Goal: Task Accomplishment & Management: Complete application form

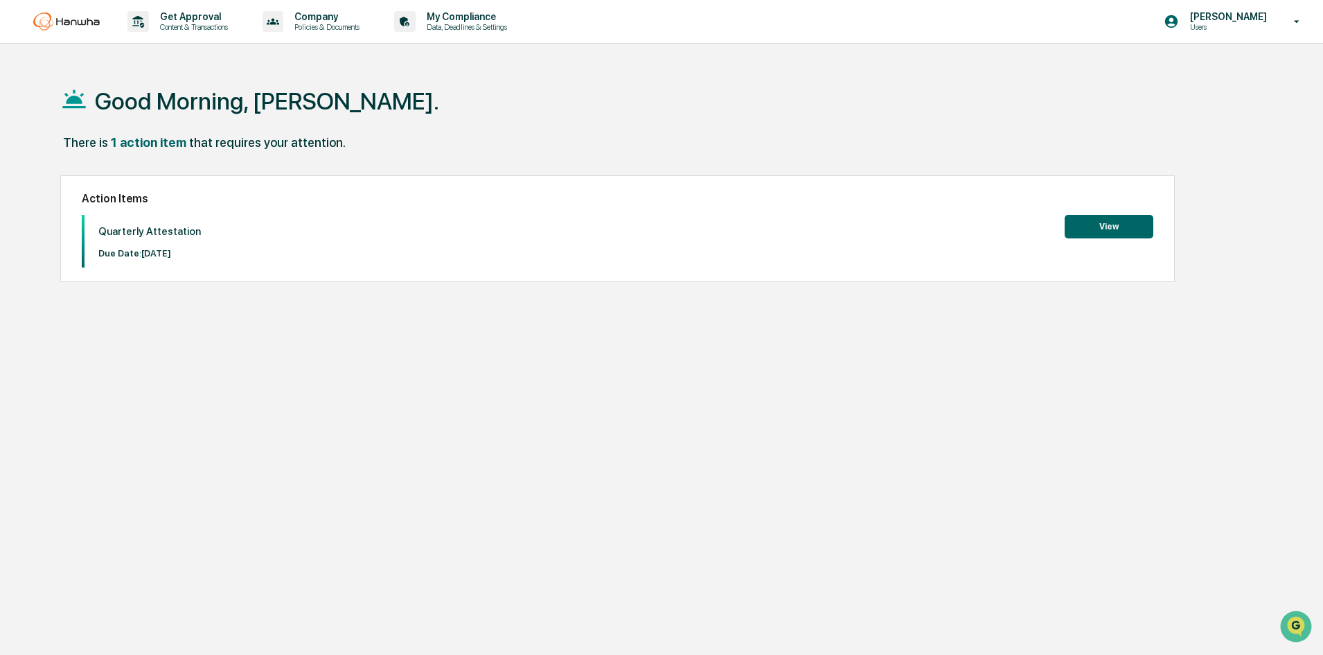
click at [1113, 222] on button "View" at bounding box center [1109, 227] width 89 height 24
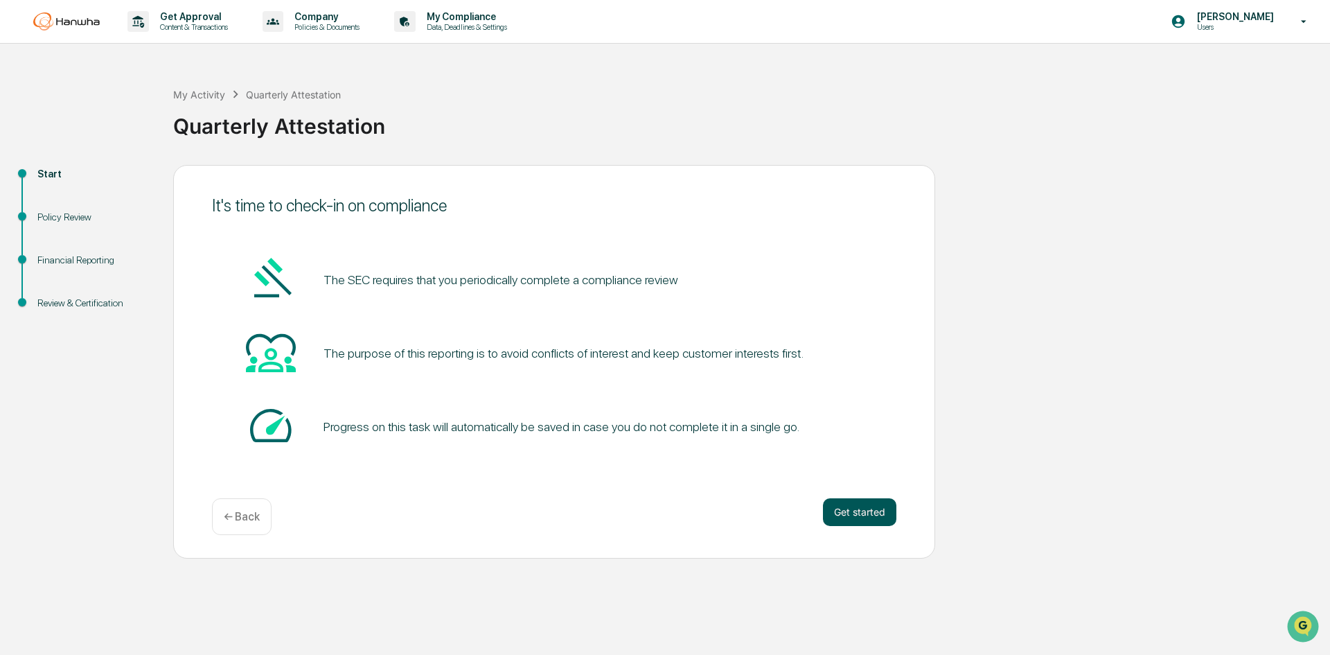
click at [883, 500] on button "Get started" at bounding box center [859, 512] width 73 height 28
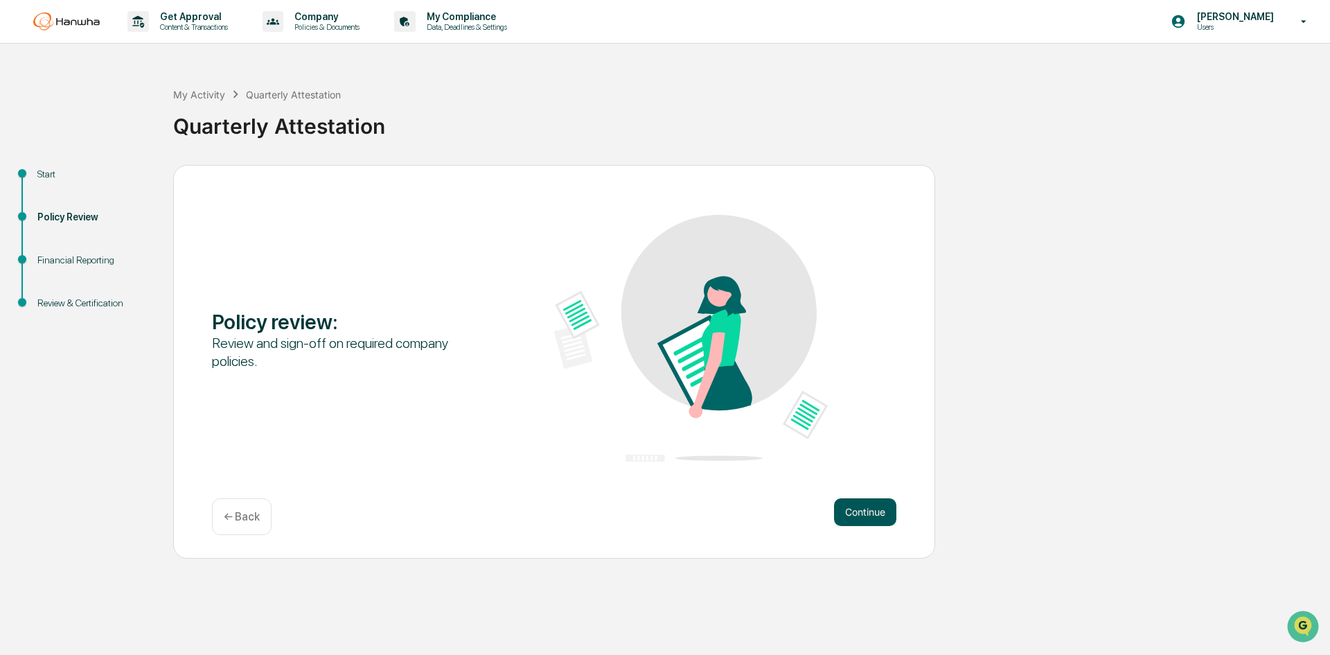
click at [856, 512] on button "Continue" at bounding box center [865, 512] width 62 height 28
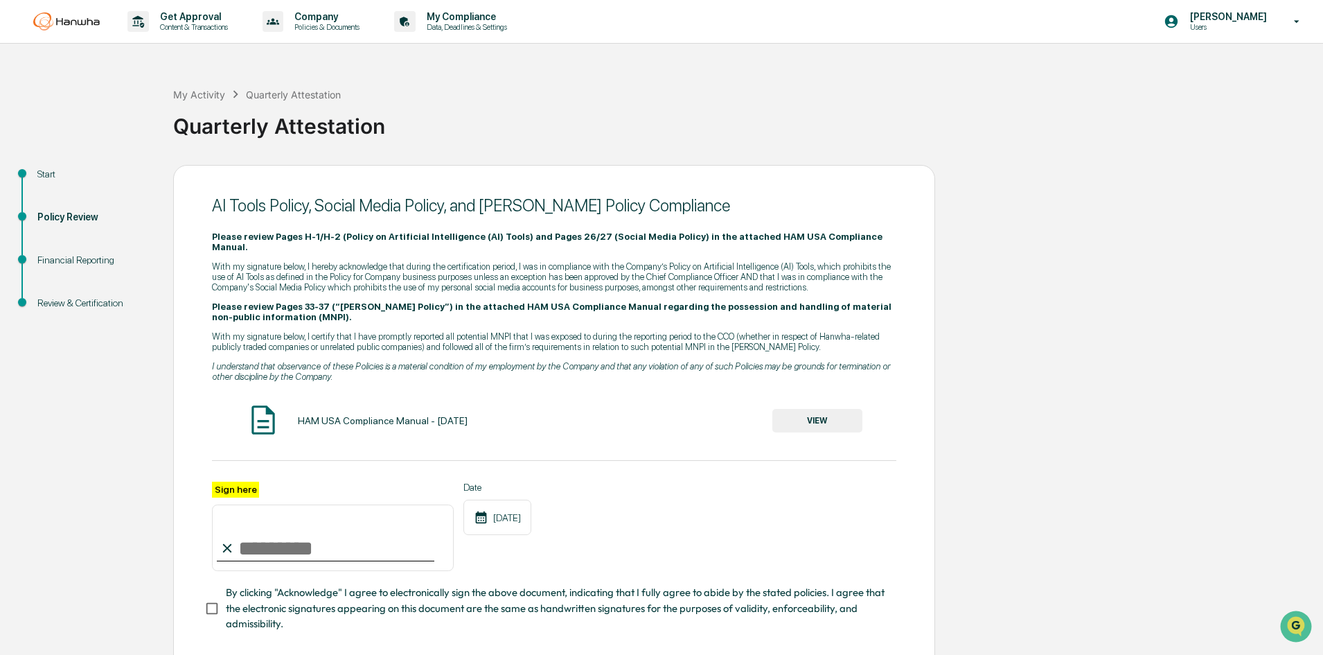
click at [338, 560] on div at bounding box center [326, 560] width 218 height 1
click at [334, 540] on input "Sign here" at bounding box center [333, 537] width 242 height 67
type input "**********"
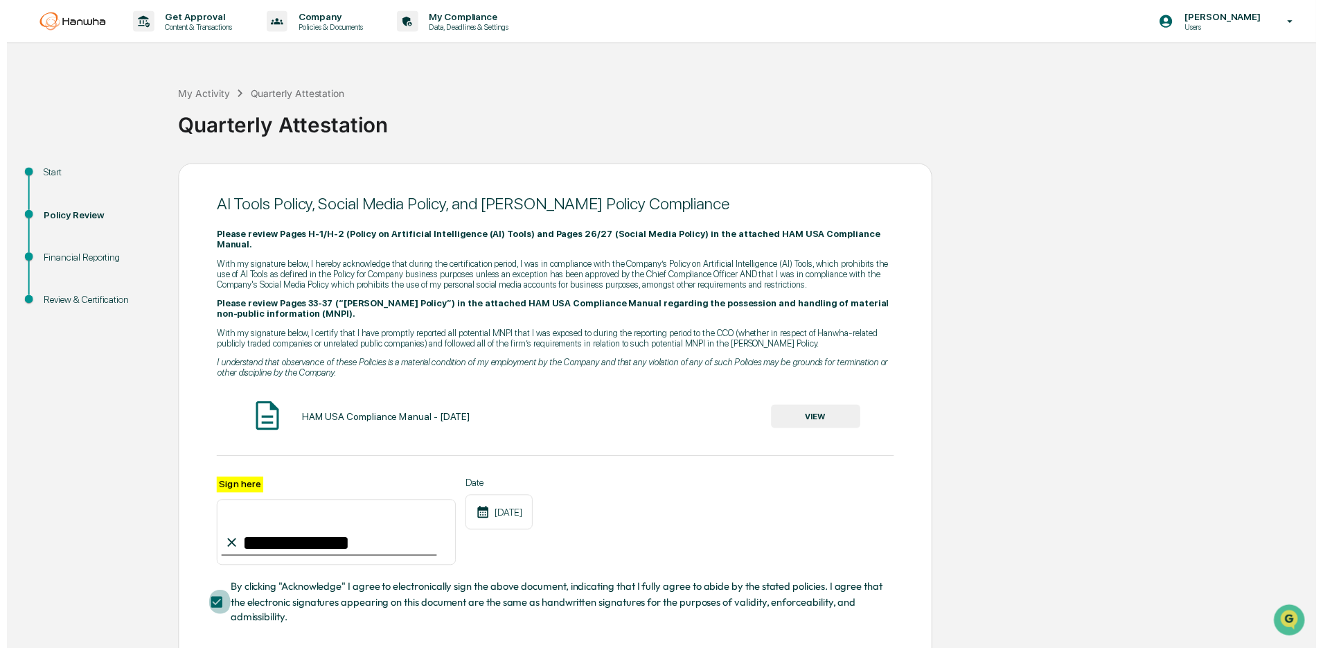
scroll to position [55, 0]
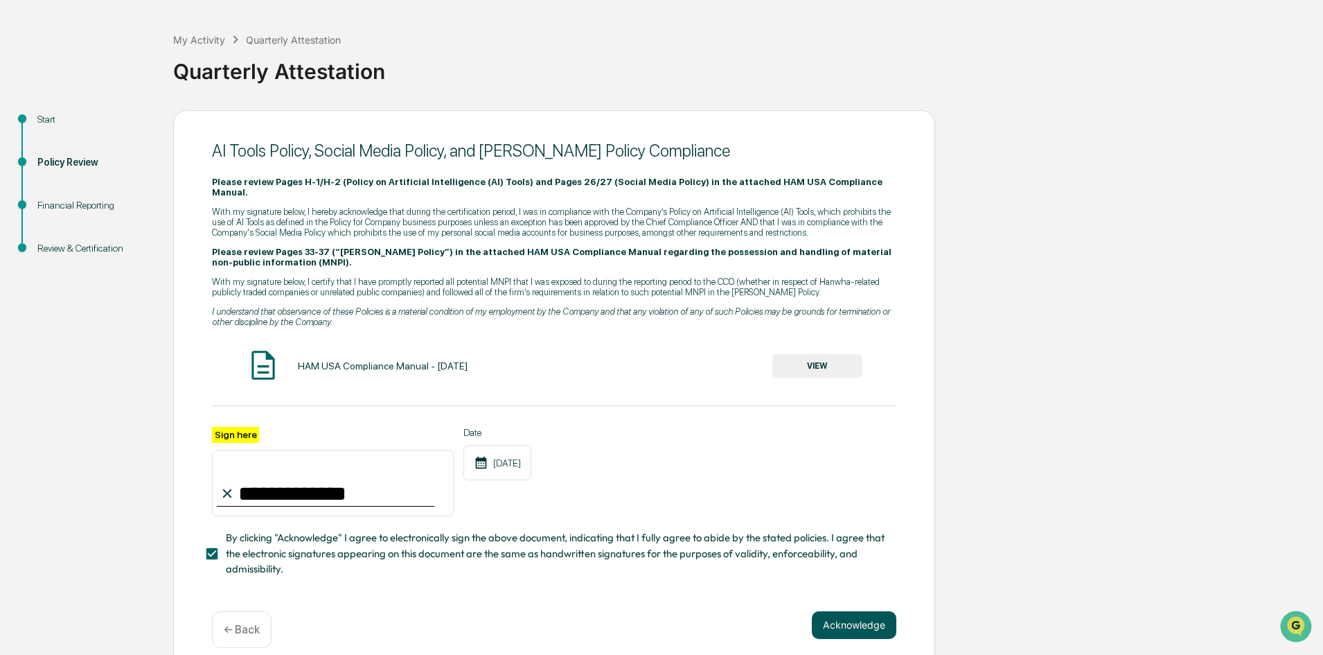
click at [858, 614] on button "Acknowledge" at bounding box center [854, 625] width 85 height 28
click at [807, 354] on button "VIEW" at bounding box center [818, 366] width 90 height 24
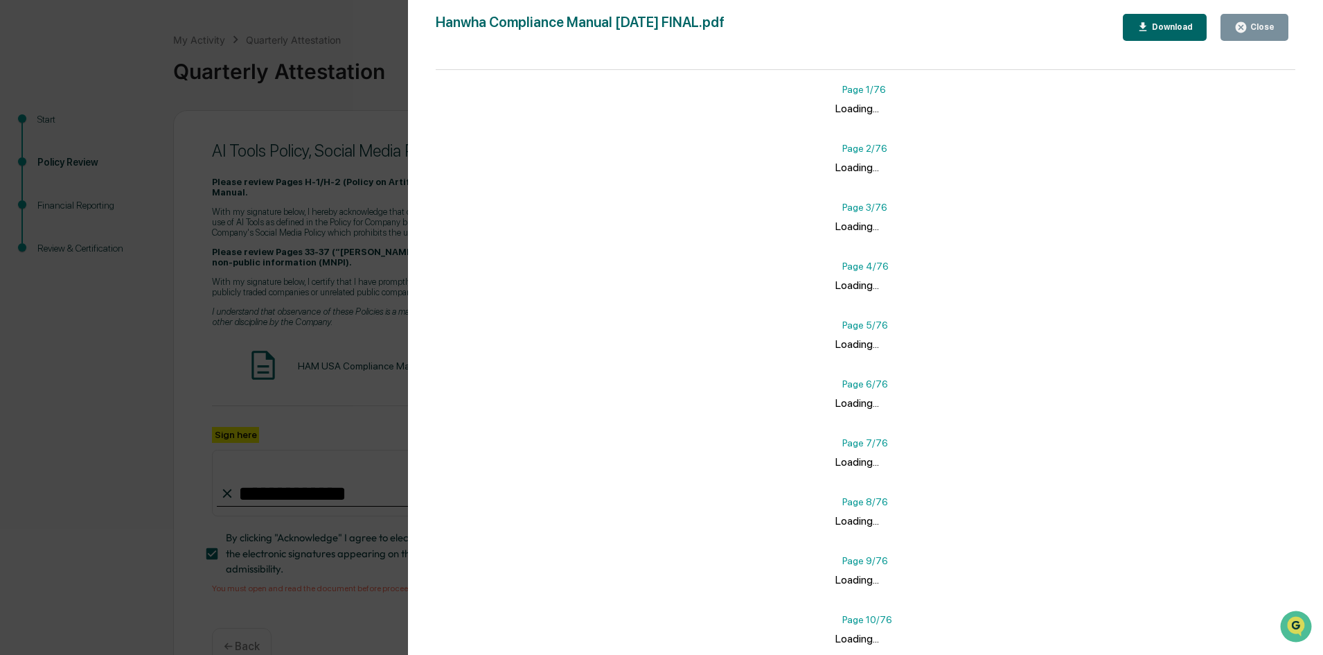
click at [1264, 24] on div "Close" at bounding box center [1261, 27] width 27 height 10
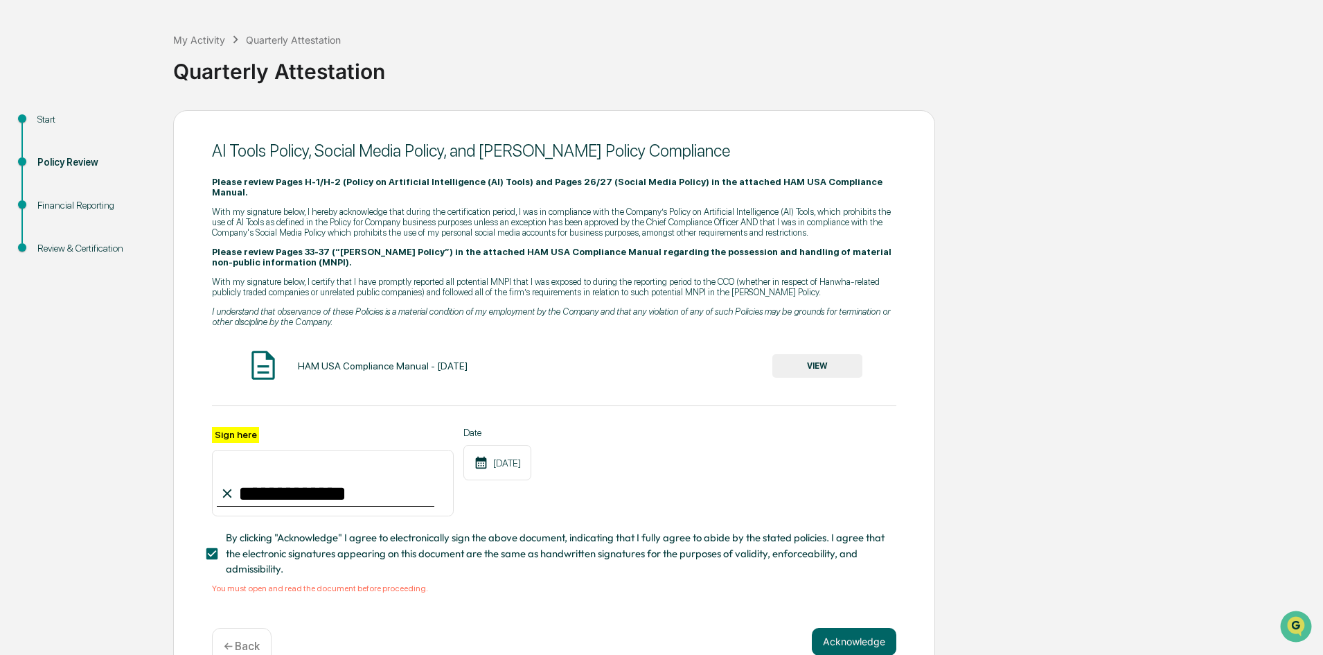
click at [846, 628] on button "Acknowledge" at bounding box center [854, 642] width 85 height 28
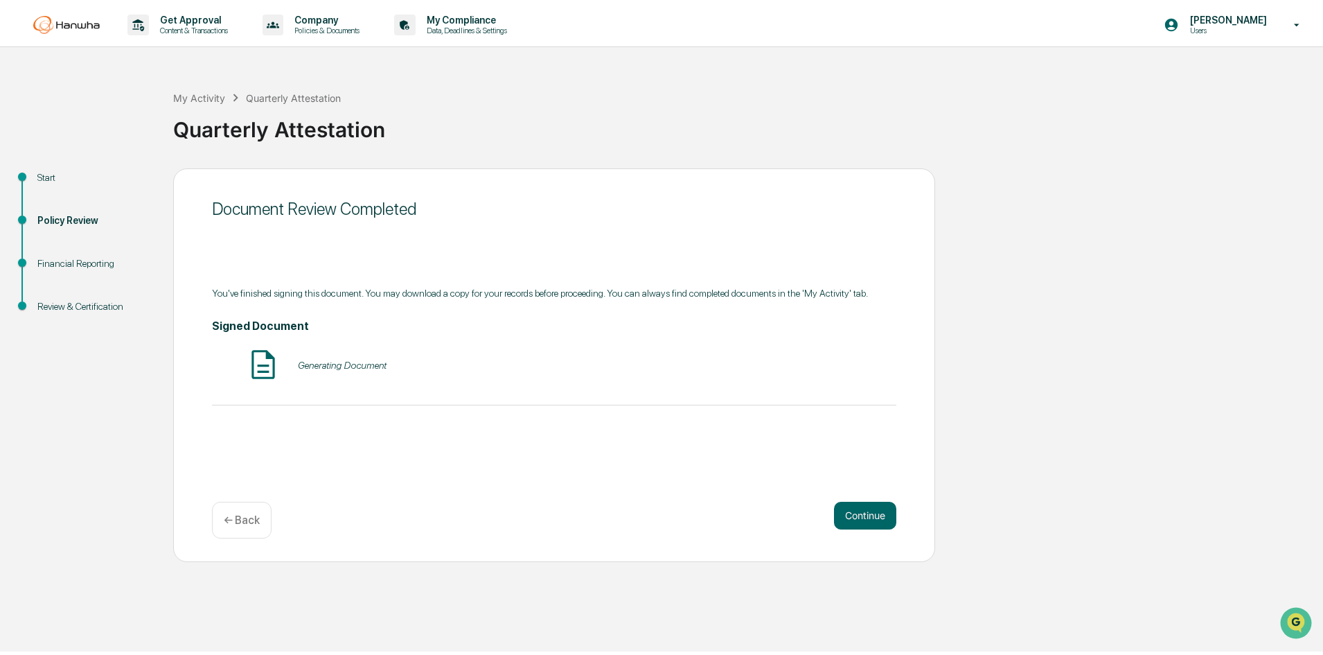
scroll to position [0, 0]
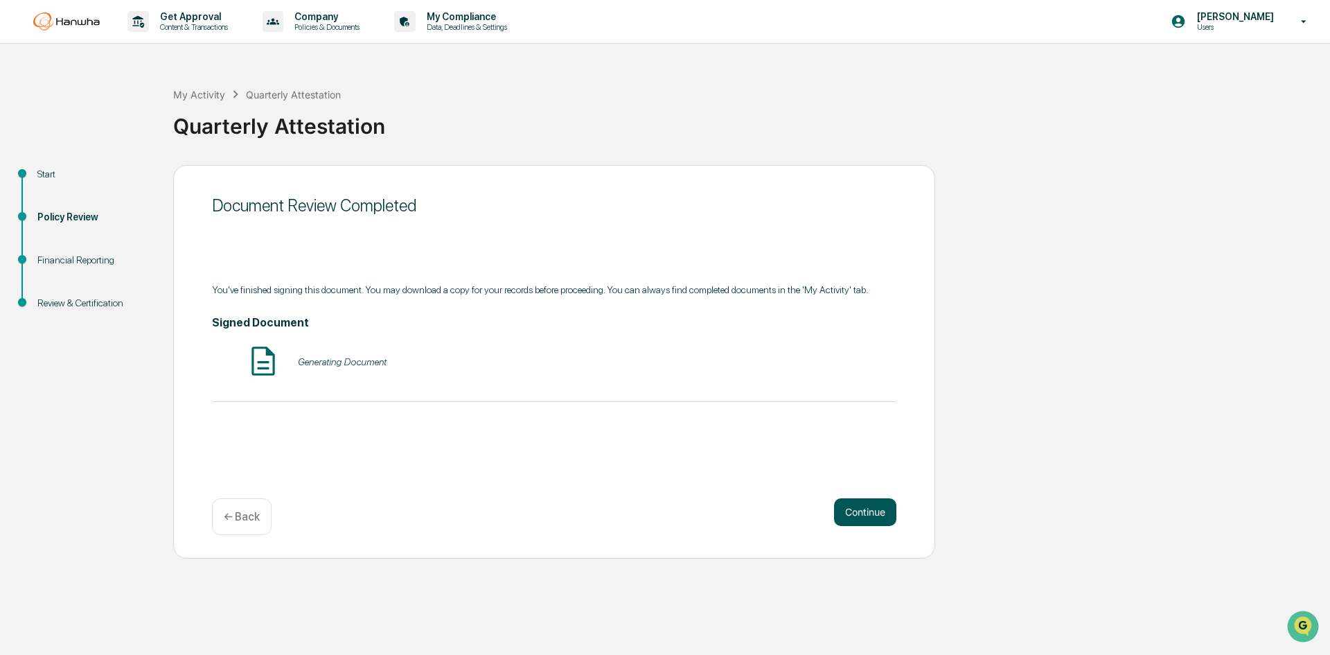
click at [858, 517] on button "Continue" at bounding box center [865, 512] width 62 height 28
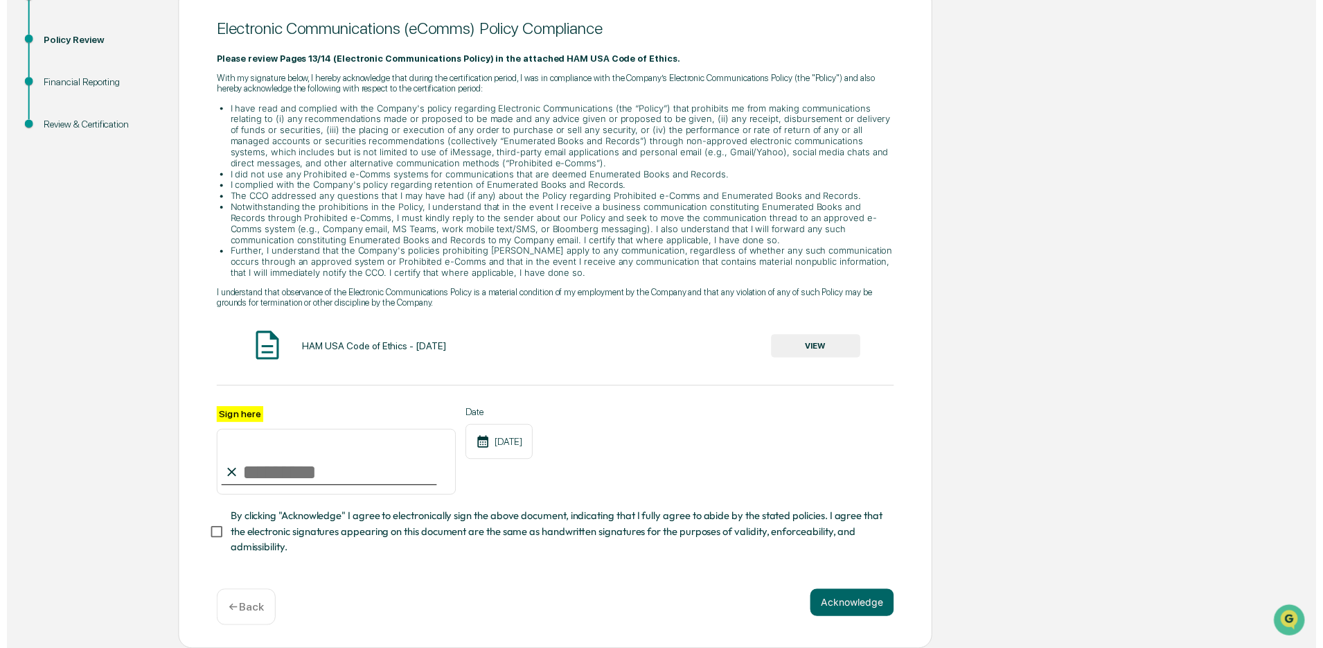
scroll to position [182, 0]
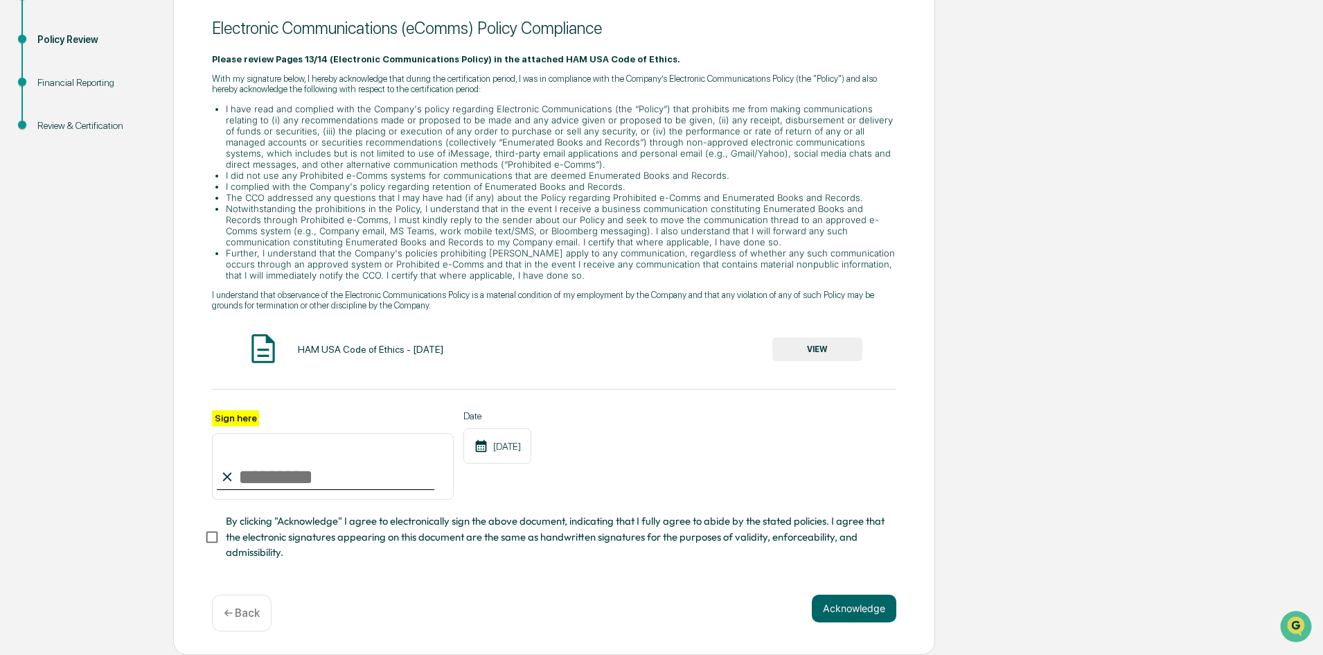
click at [249, 456] on input "Sign here" at bounding box center [333, 466] width 242 height 67
type input "**********"
click at [854, 338] on button "VIEW" at bounding box center [818, 349] width 90 height 24
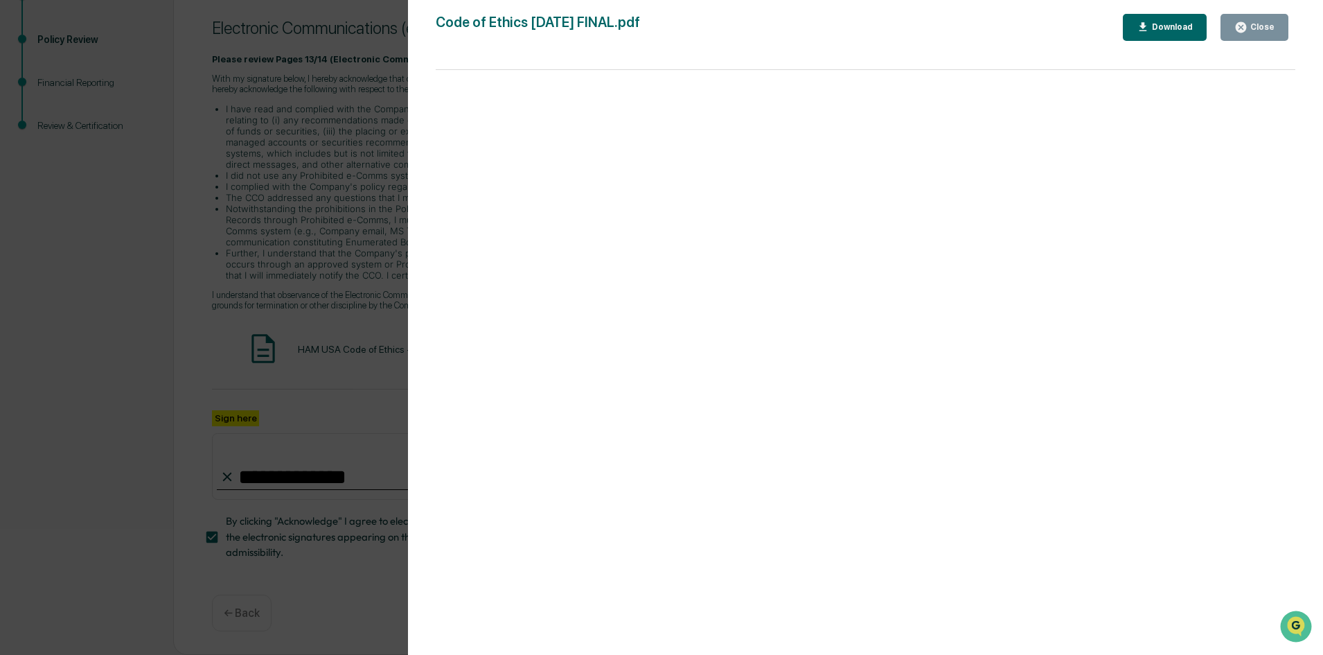
click at [273, 204] on div "Version History [DATE] 09:39 PM [PERSON_NAME] [DATE] 01:07 PM [PERSON_NAME] Cod…" at bounding box center [661, 327] width 1323 height 655
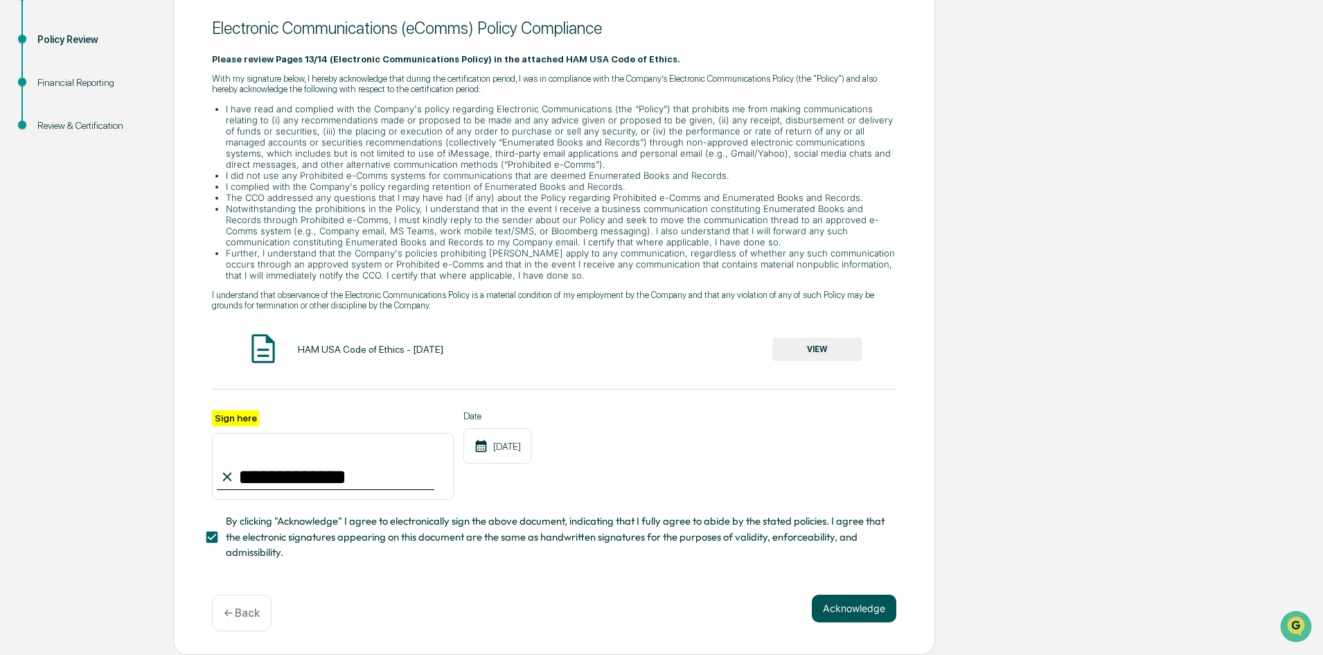
click at [868, 618] on button "Acknowledge" at bounding box center [854, 608] width 85 height 28
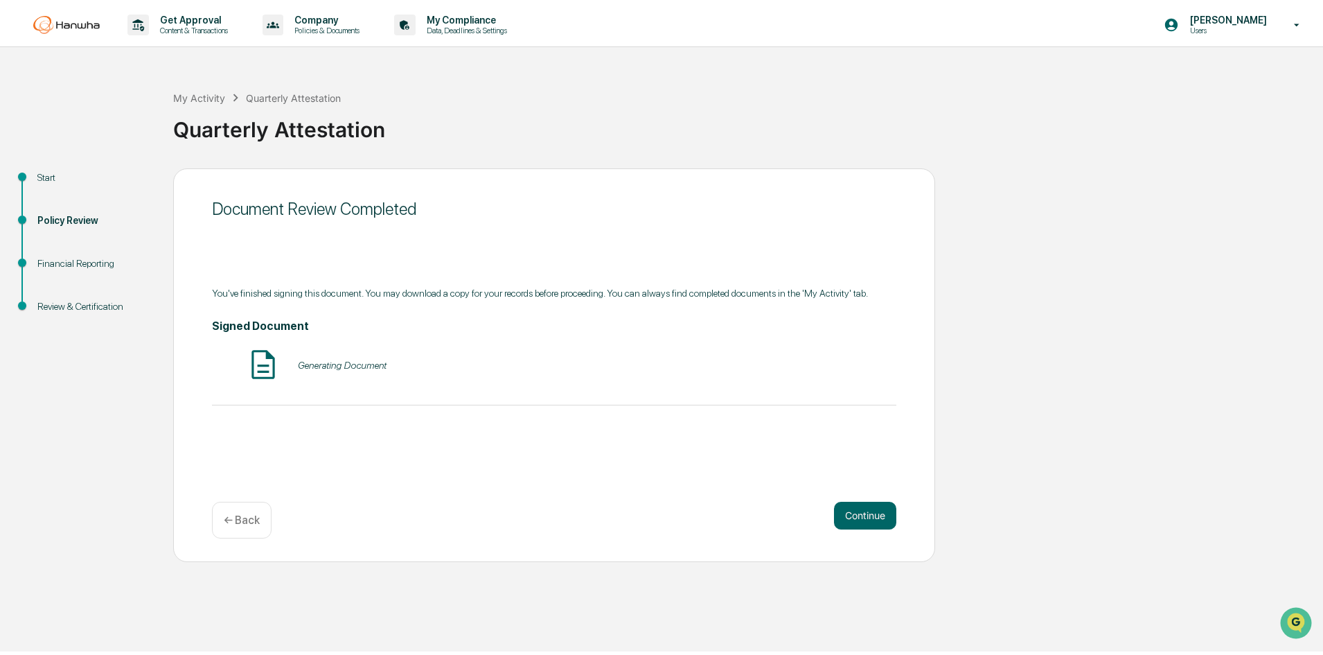
scroll to position [0, 0]
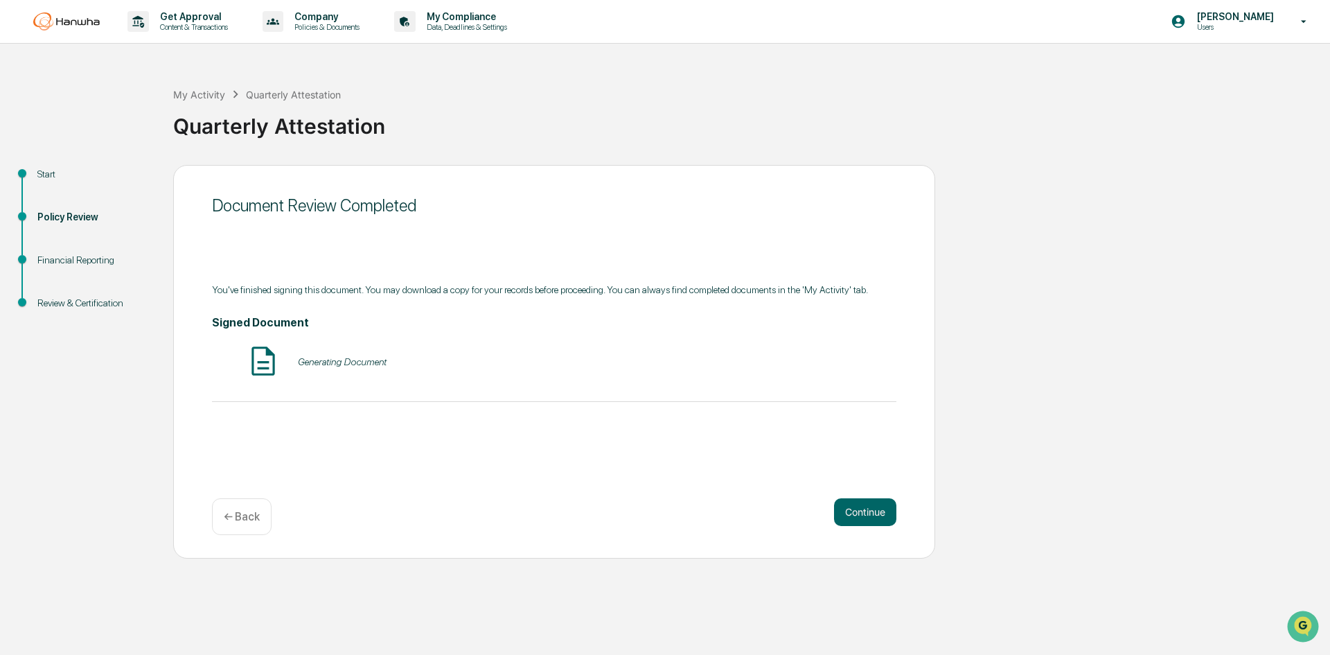
click at [856, 492] on div "Document Review Completed You've finished signing this document. You may downlo…" at bounding box center [554, 362] width 762 height 394
click at [863, 500] on button "Continue" at bounding box center [865, 512] width 62 height 28
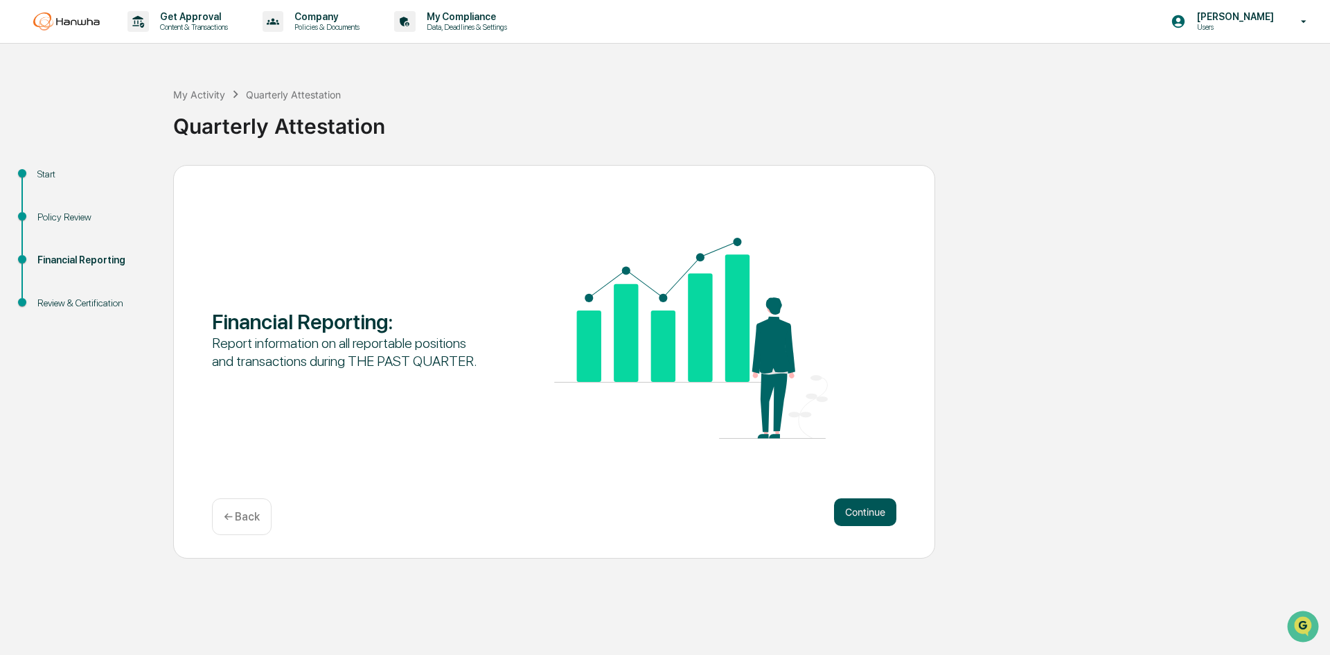
click at [867, 509] on button "Continue" at bounding box center [865, 512] width 62 height 28
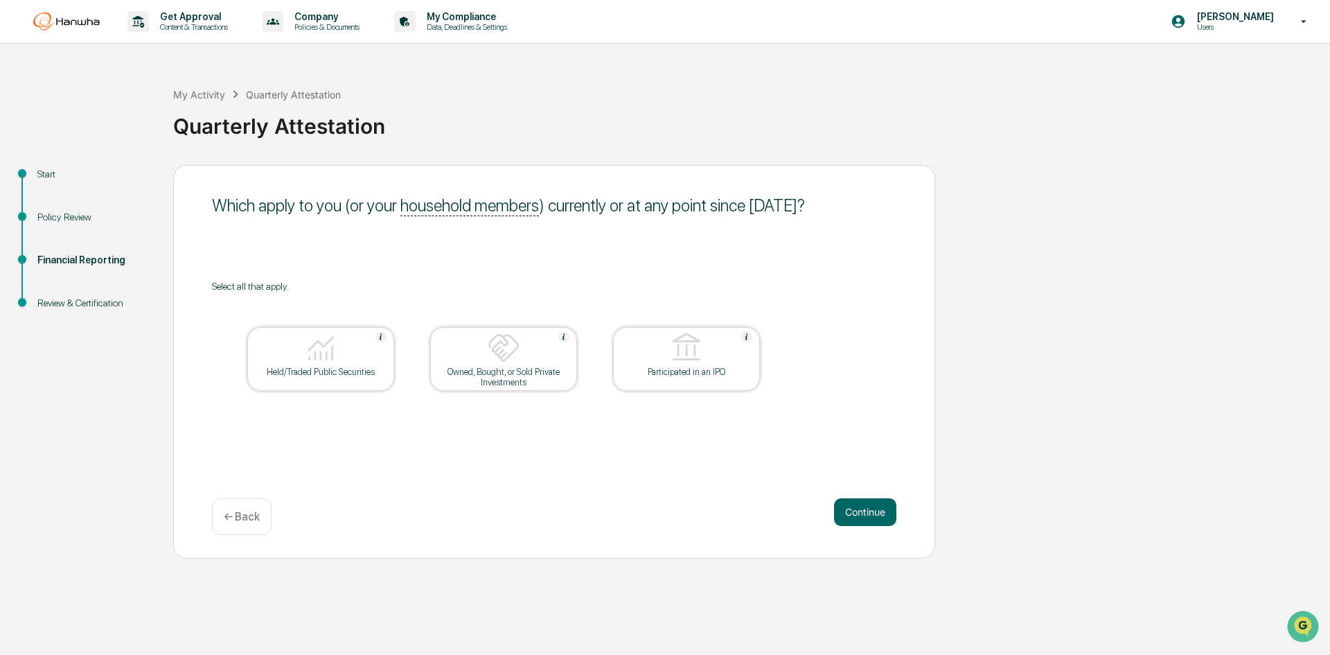
click at [315, 357] on img at bounding box center [320, 347] width 33 height 33
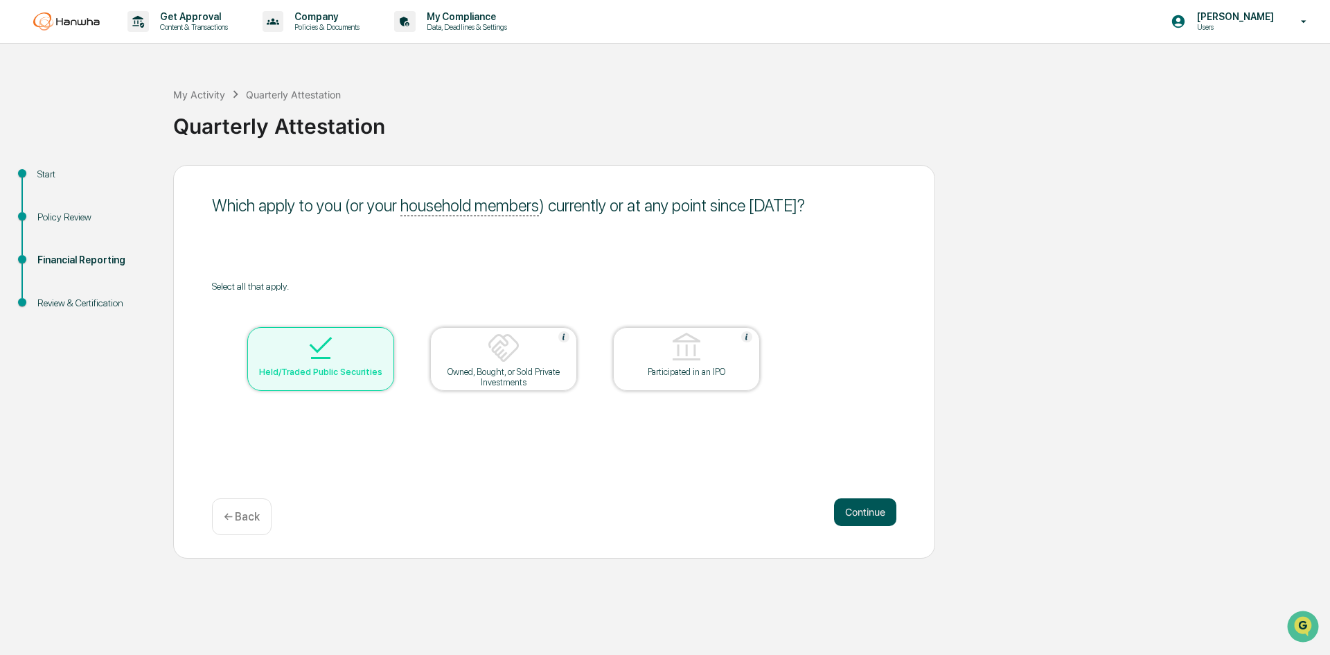
click at [878, 511] on button "Continue" at bounding box center [865, 512] width 62 height 28
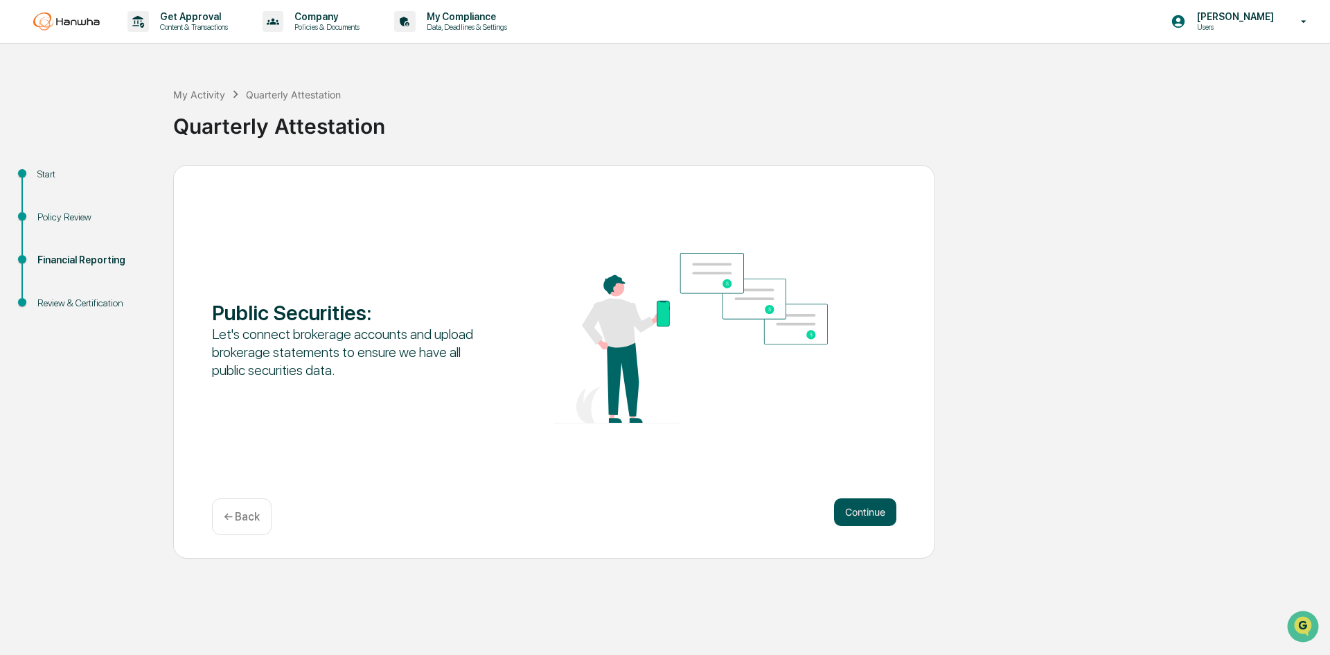
click at [846, 513] on button "Continue" at bounding box center [865, 512] width 62 height 28
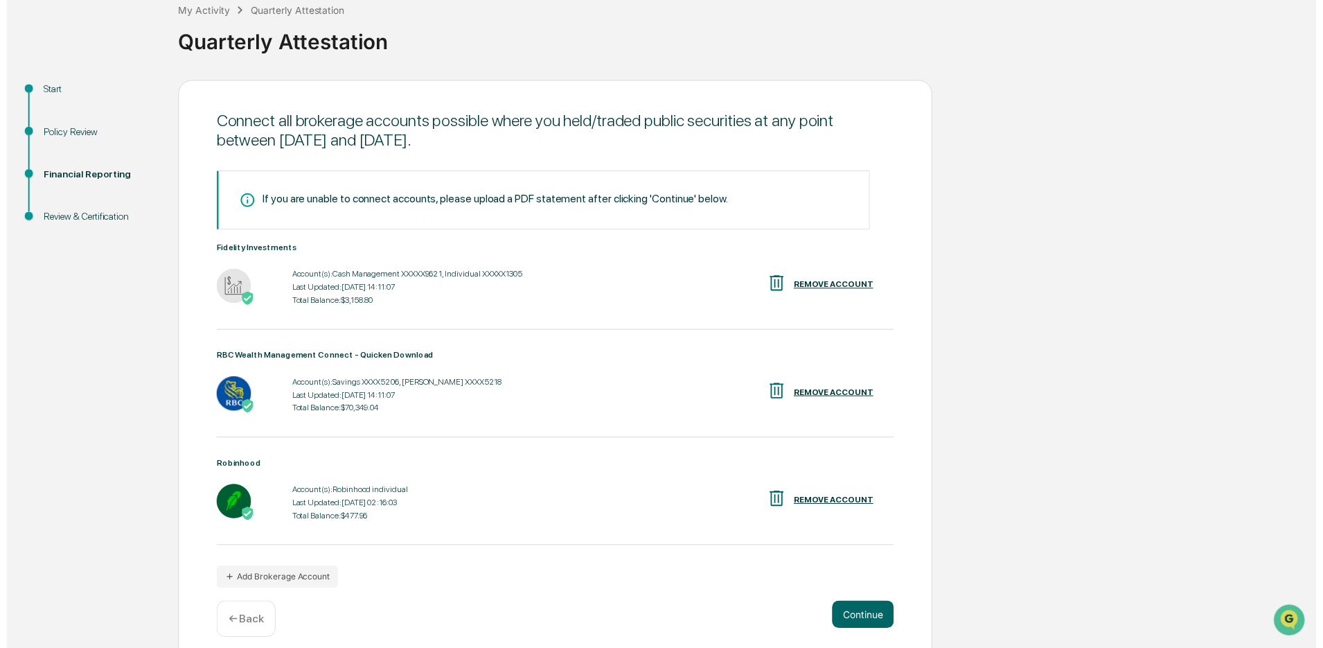
scroll to position [96, 0]
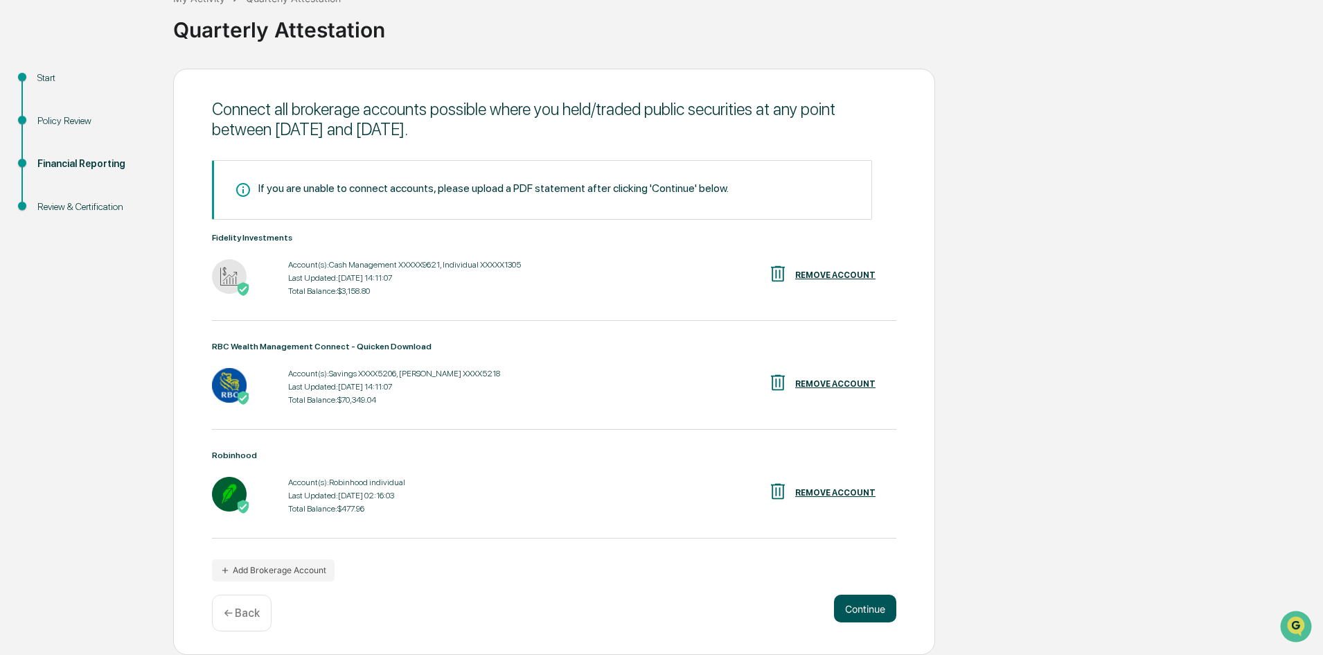
click at [867, 603] on button "Continue" at bounding box center [865, 608] width 62 height 28
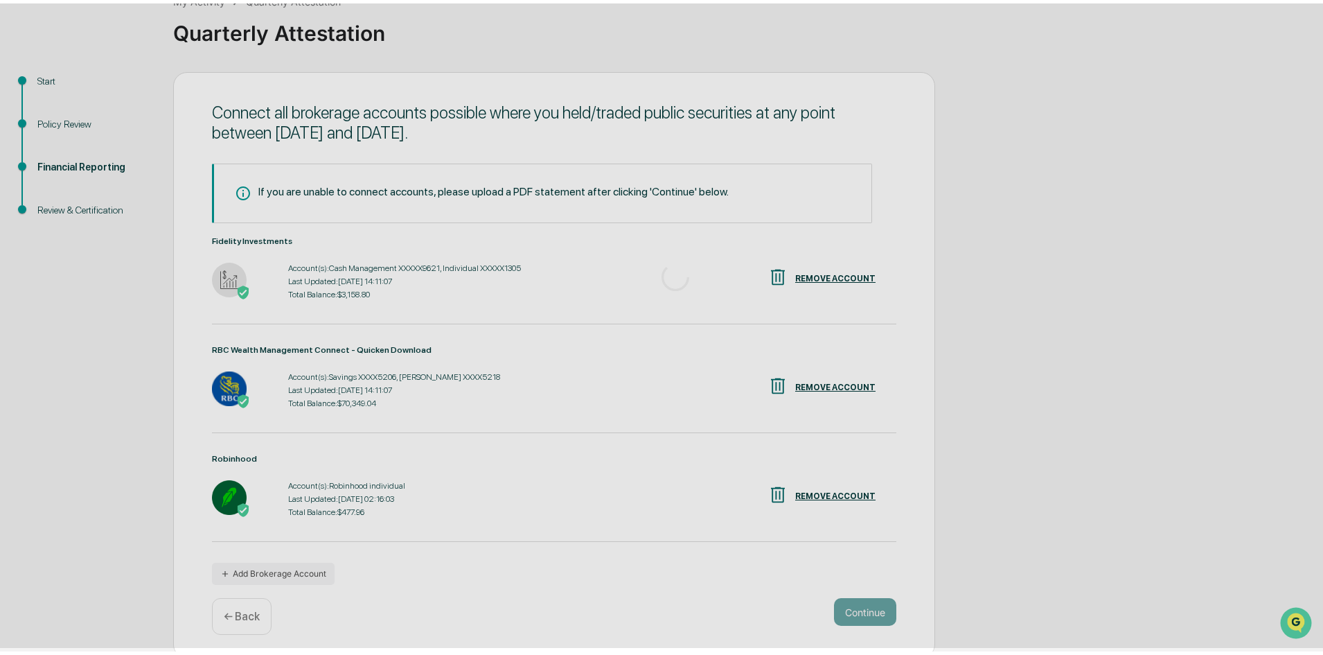
scroll to position [0, 0]
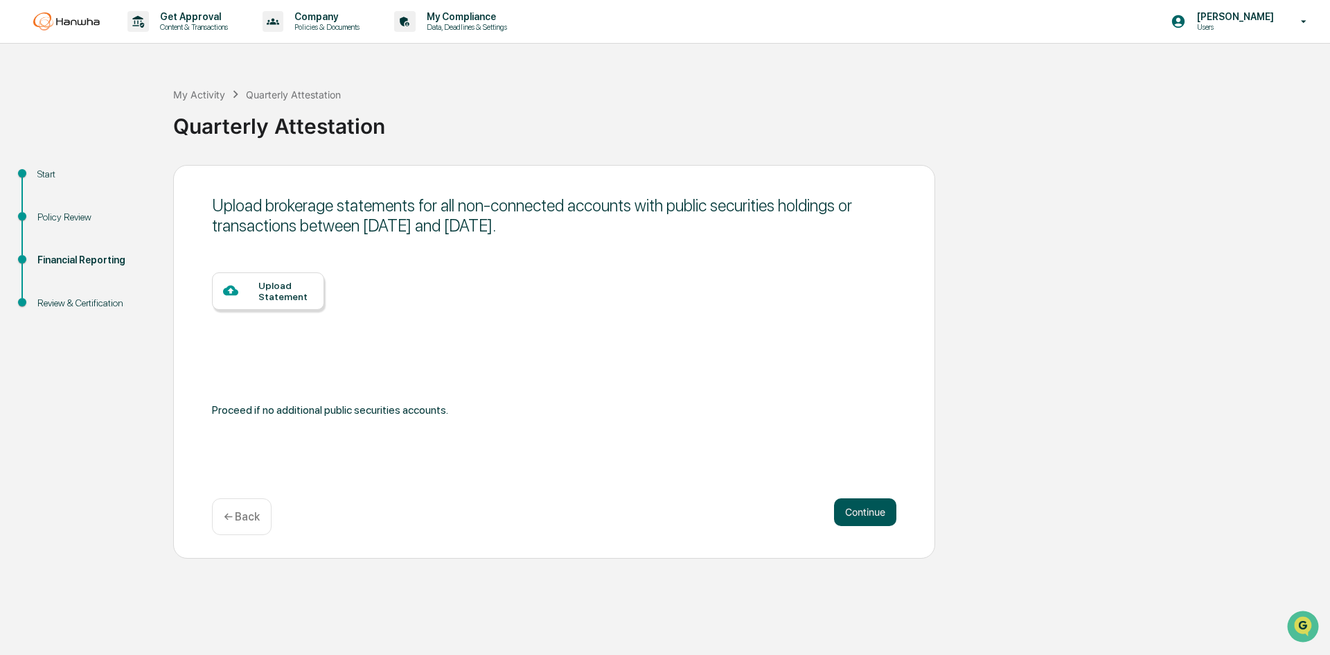
click at [865, 511] on button "Continue" at bounding box center [865, 512] width 62 height 28
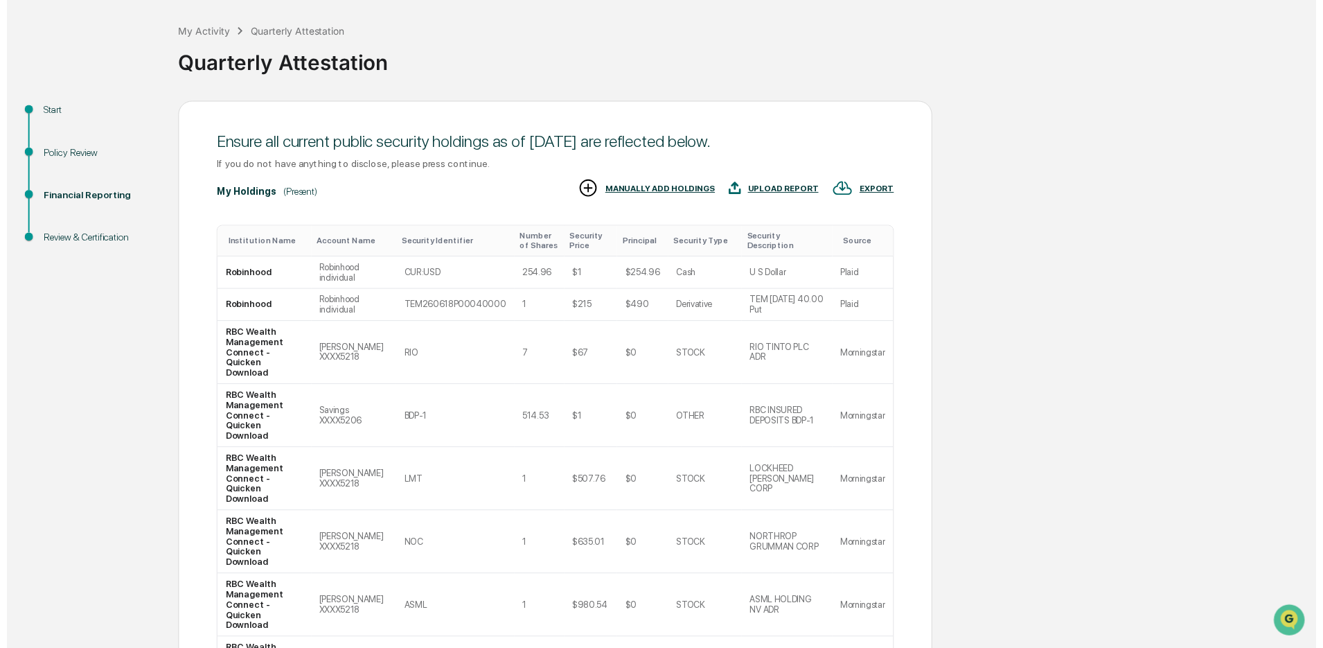
scroll to position [197, 0]
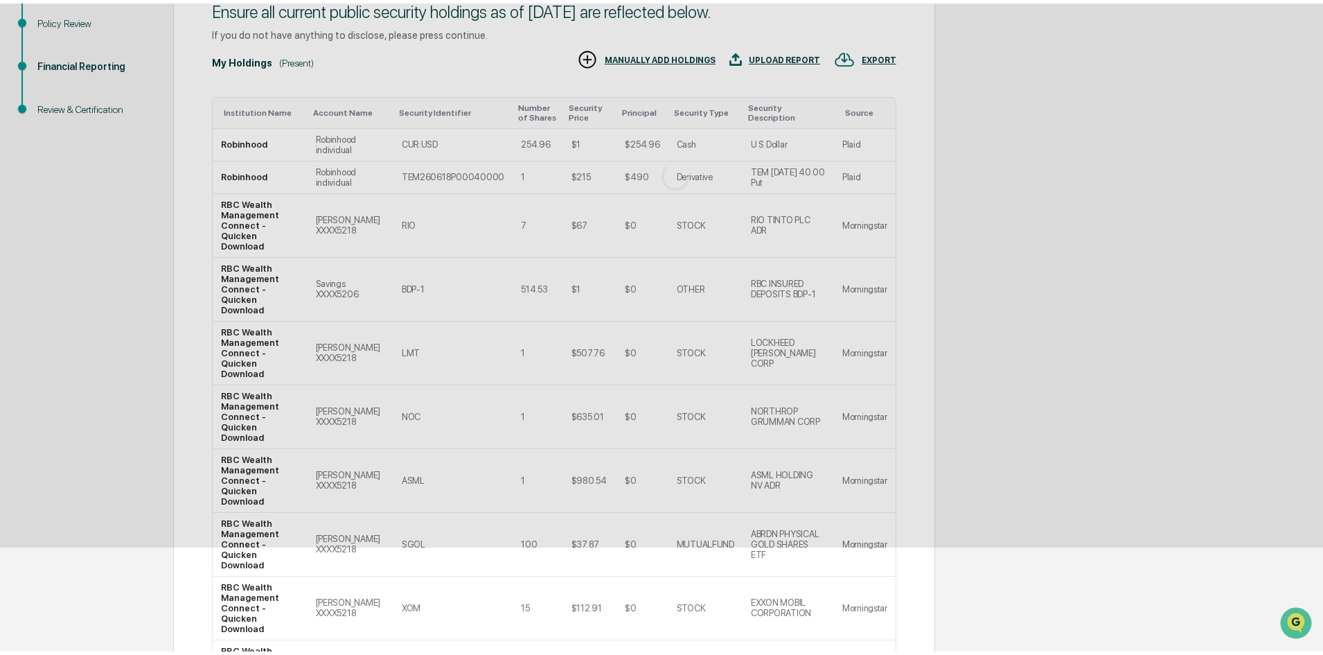
scroll to position [0, 0]
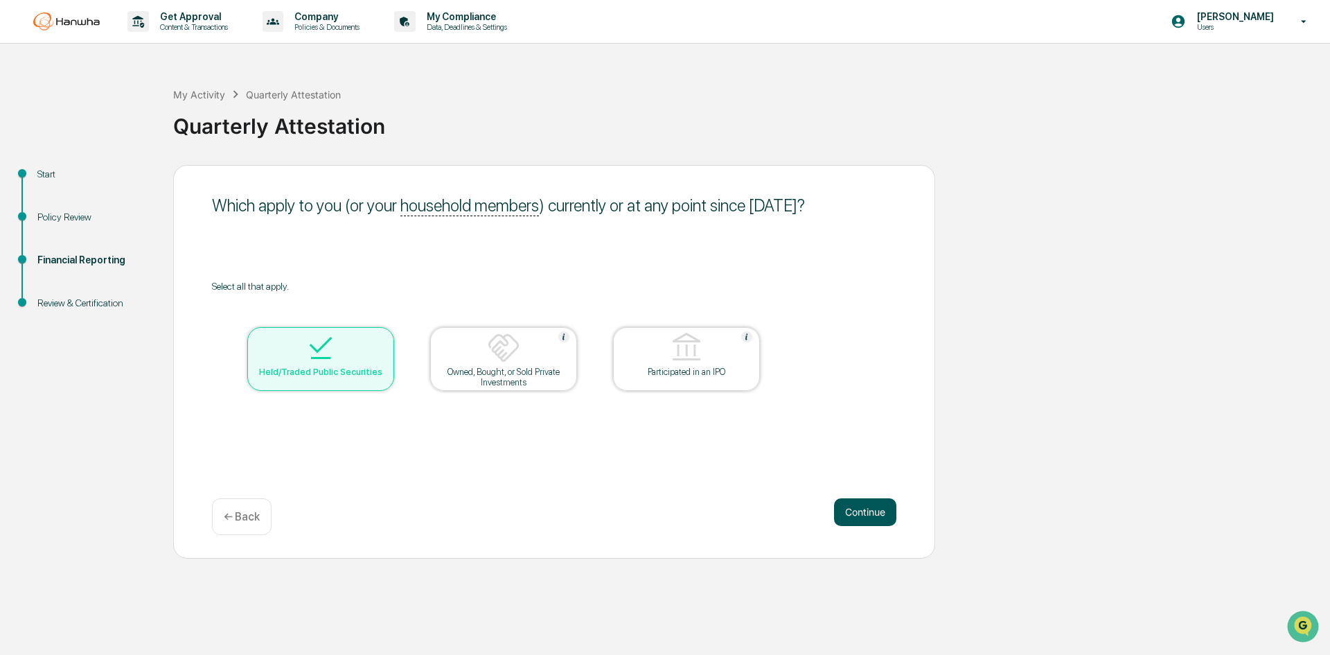
click at [866, 522] on button "Continue" at bounding box center [865, 512] width 62 height 28
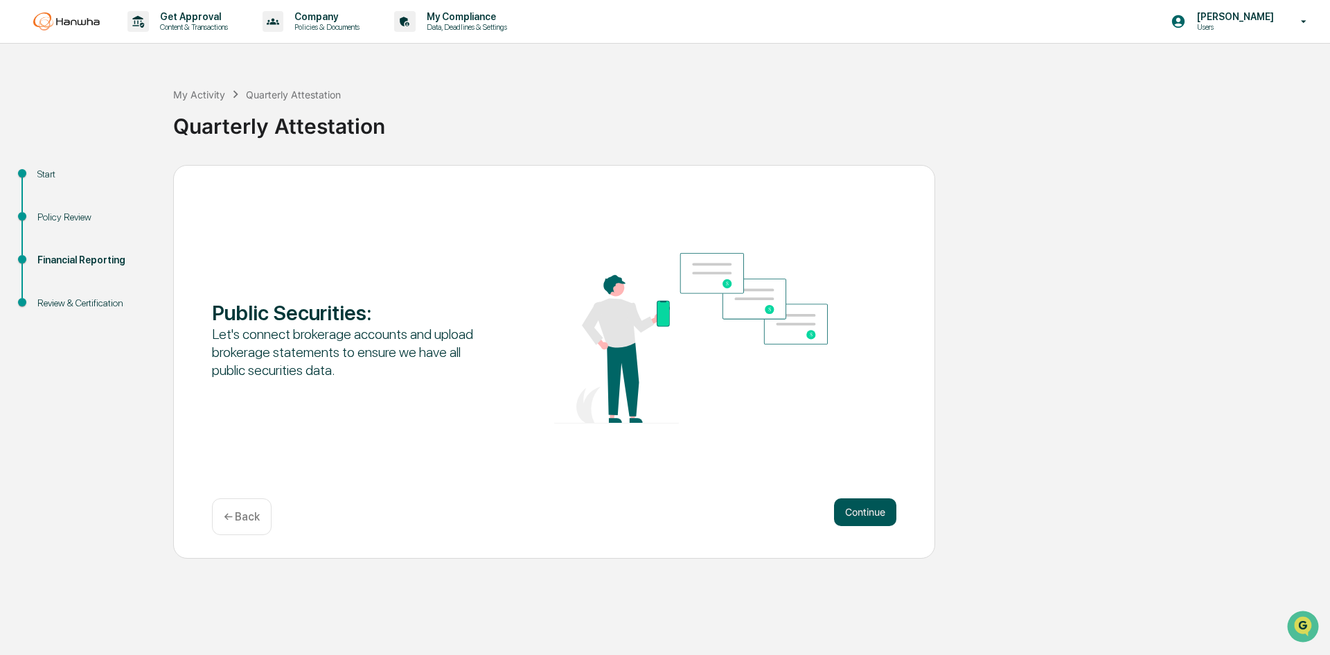
click at [869, 506] on button "Continue" at bounding box center [865, 512] width 62 height 28
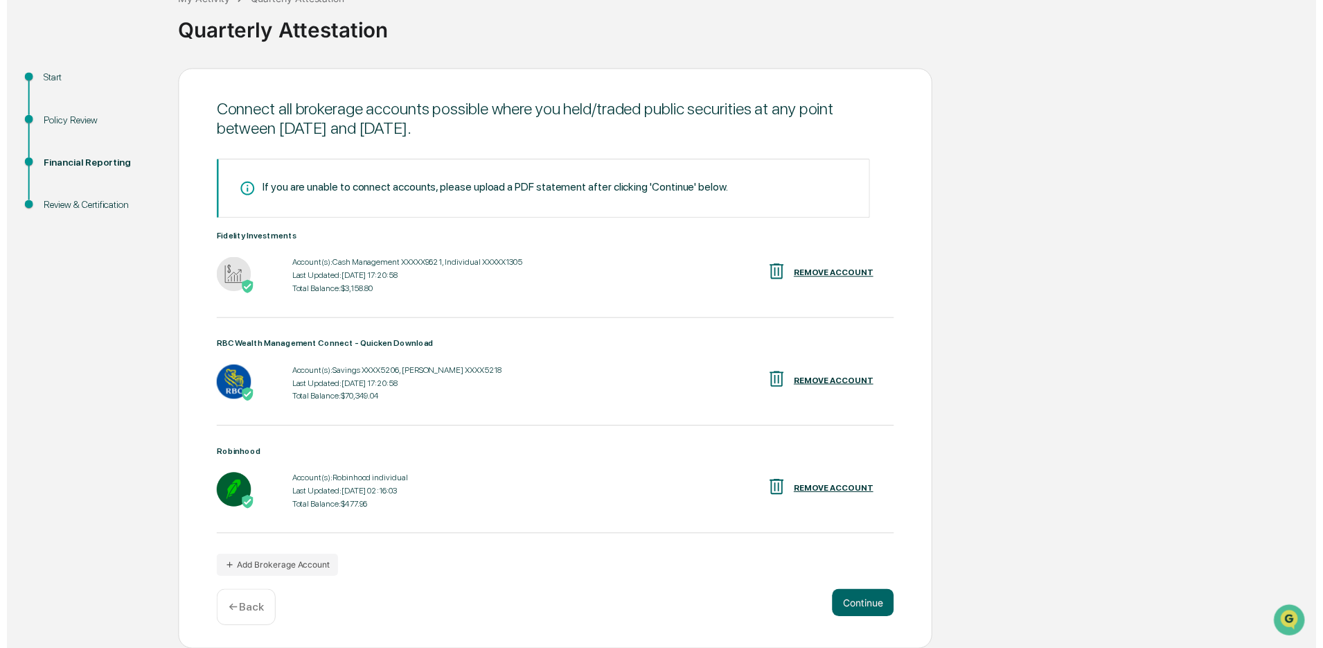
scroll to position [96, 0]
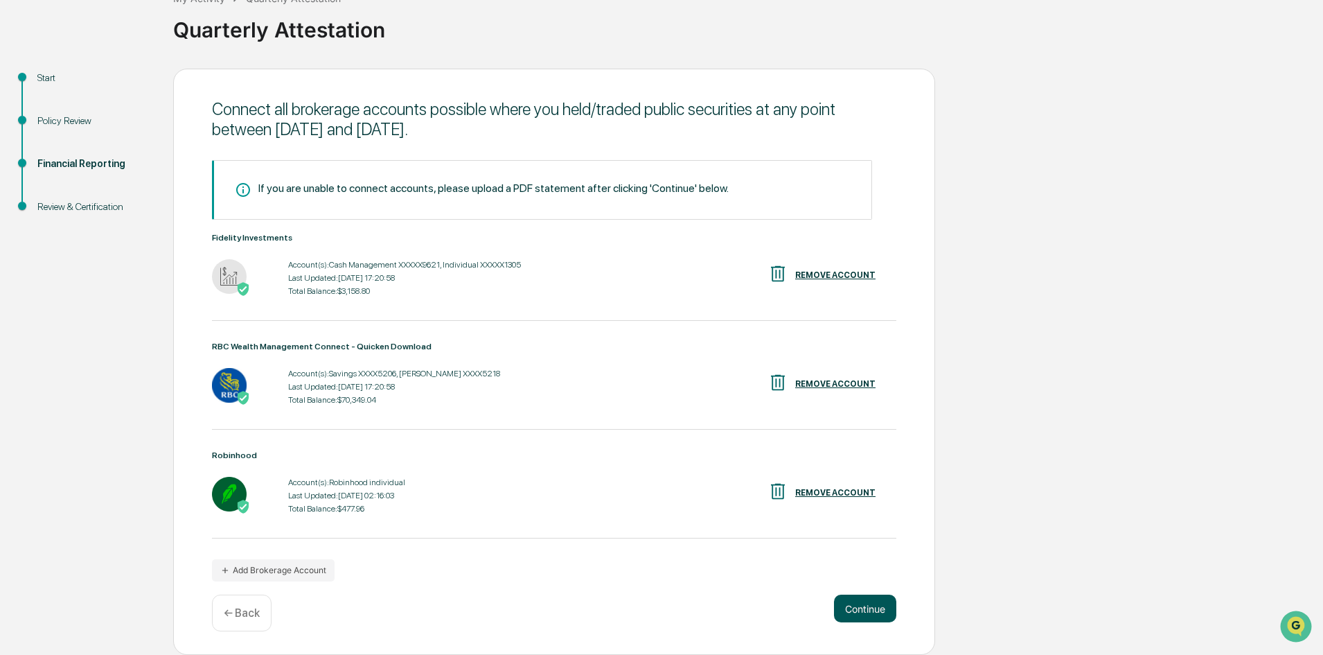
click at [867, 611] on button "Continue" at bounding box center [865, 608] width 62 height 28
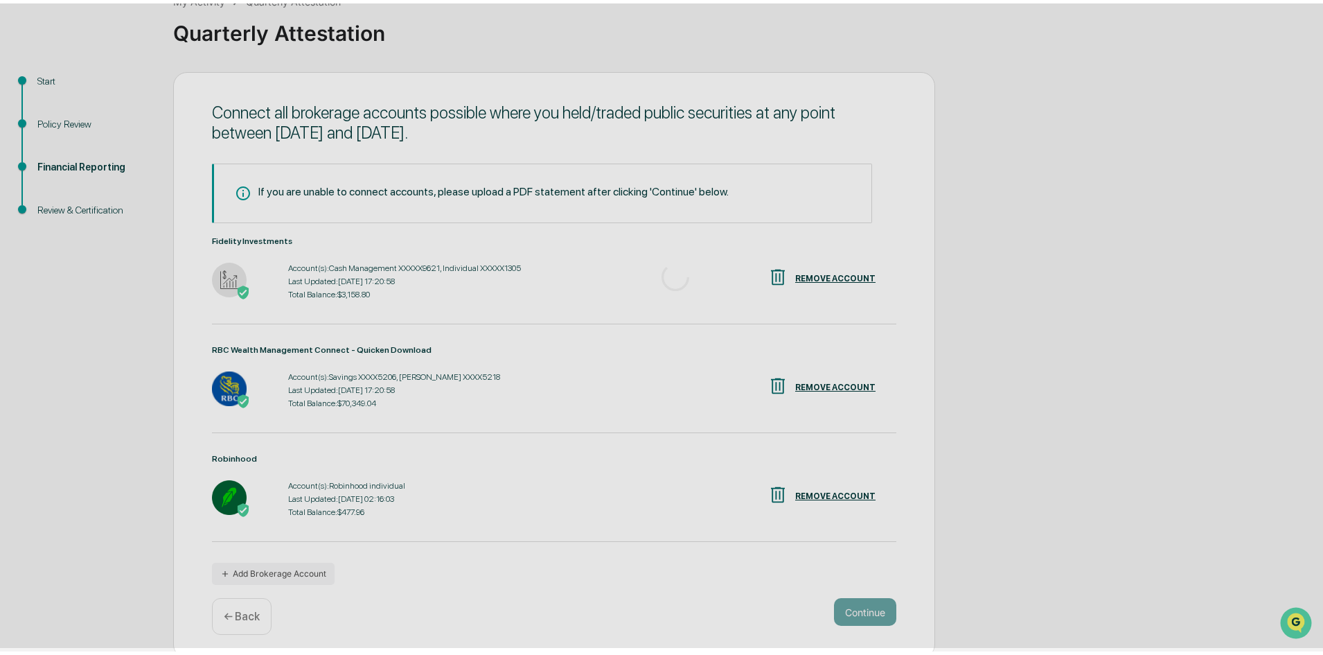
scroll to position [0, 0]
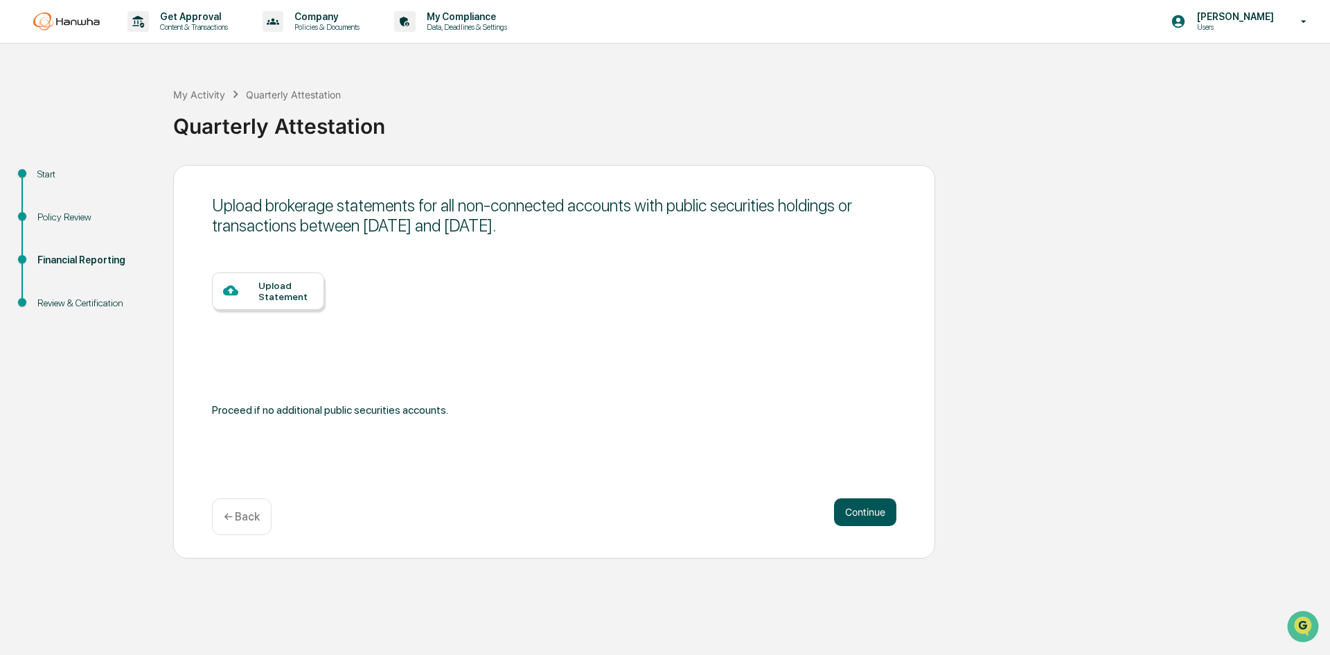
click at [858, 519] on button "Continue" at bounding box center [865, 512] width 62 height 28
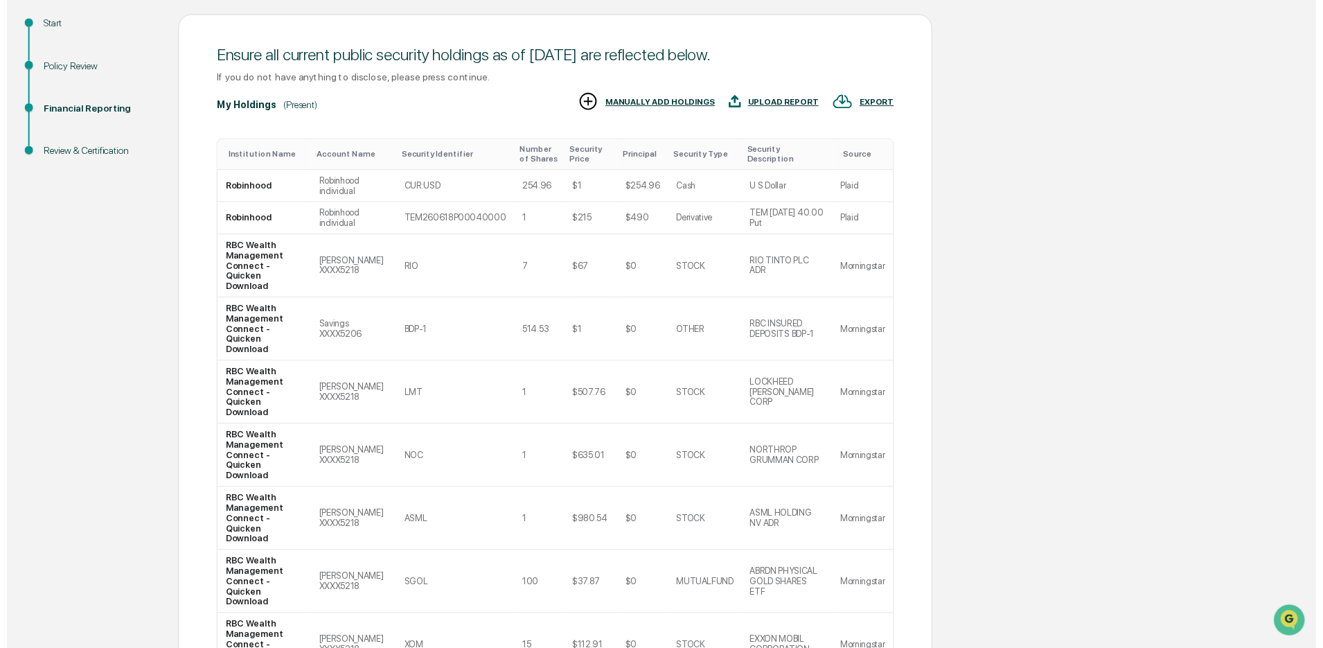
scroll to position [197, 0]
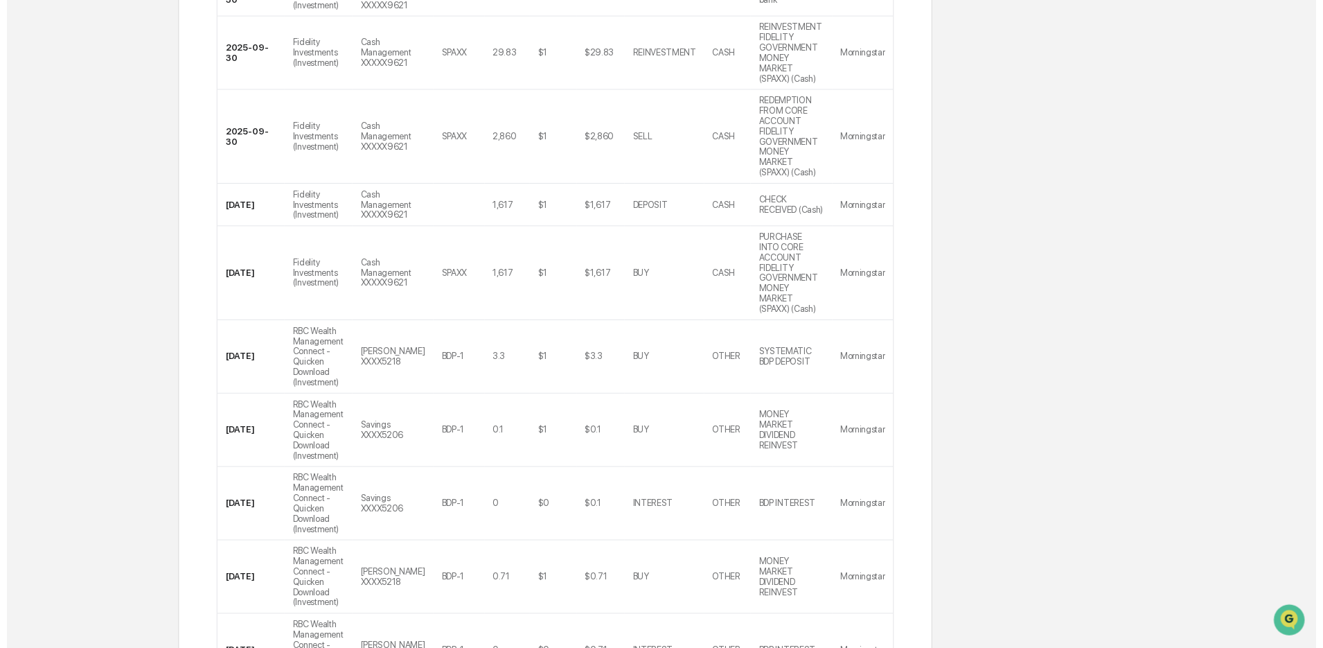
scroll to position [457, 0]
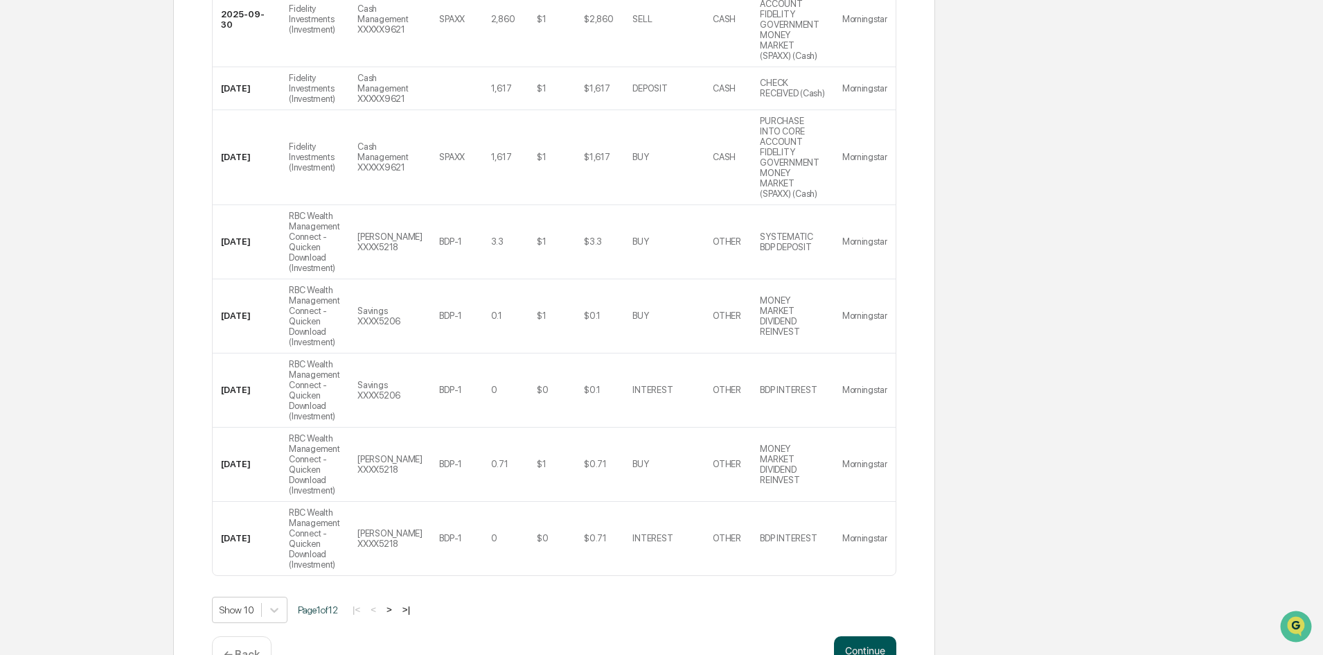
click at [858, 636] on button "Continue" at bounding box center [865, 650] width 62 height 28
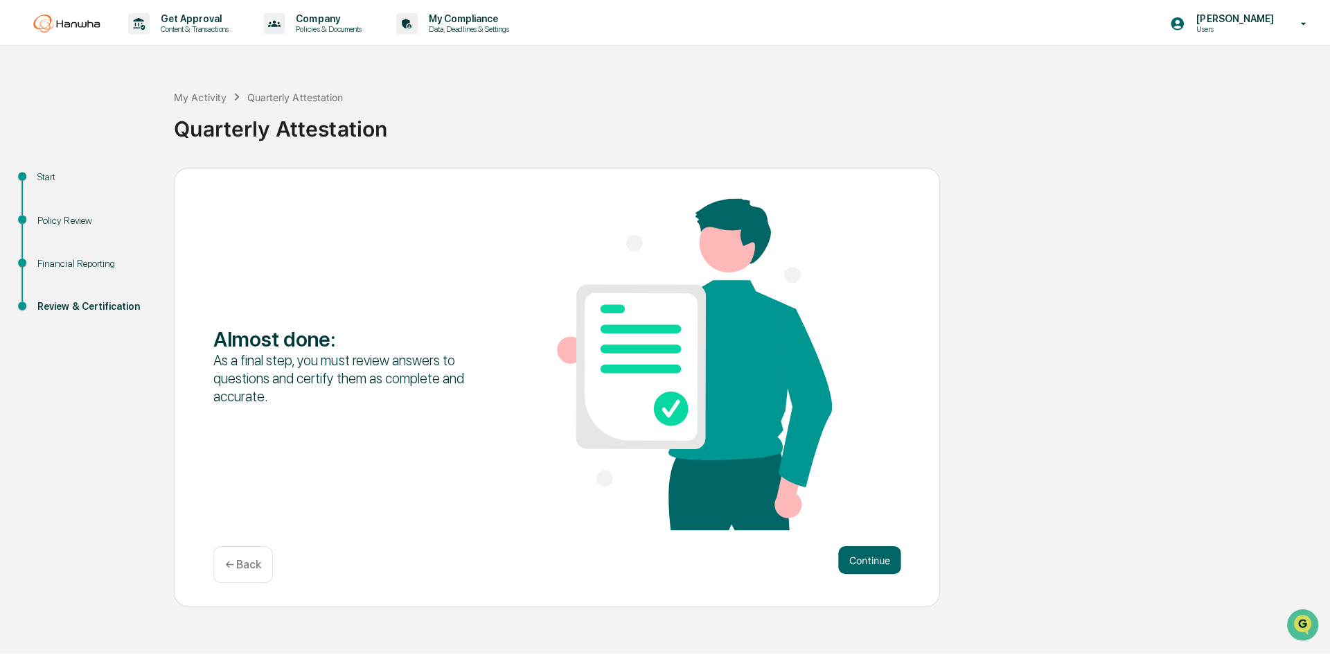
scroll to position [0, 0]
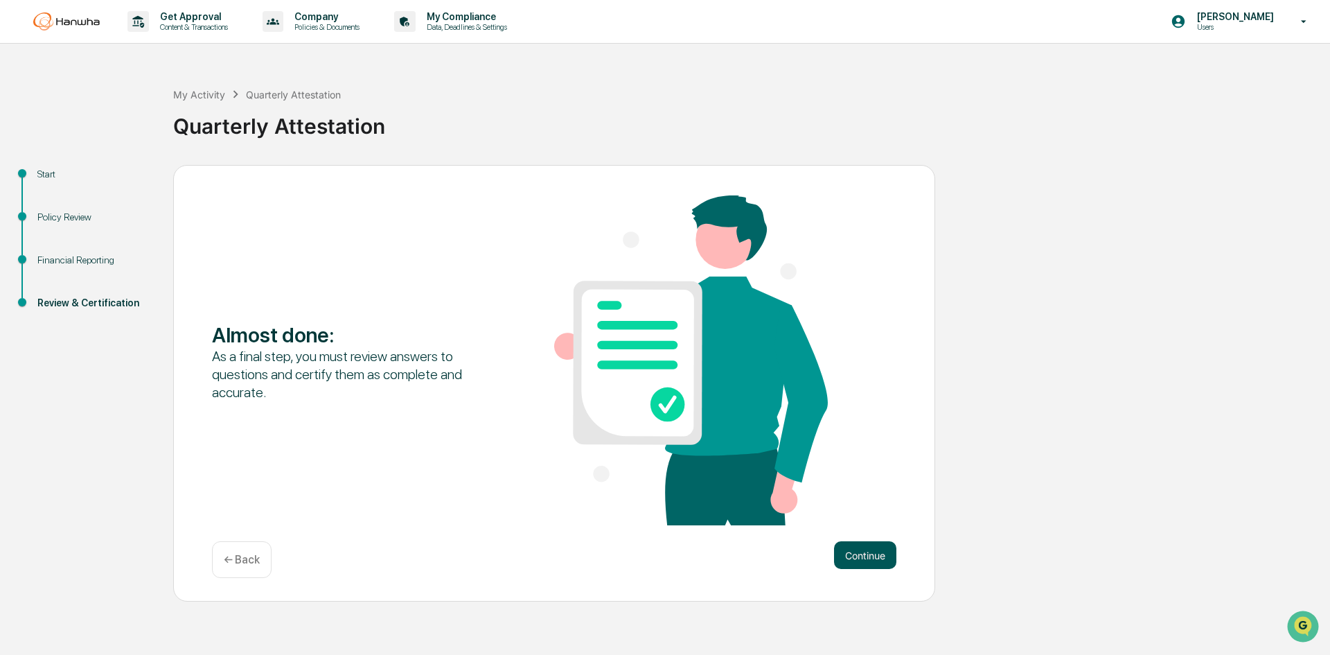
click at [876, 552] on button "Continue" at bounding box center [865, 555] width 62 height 28
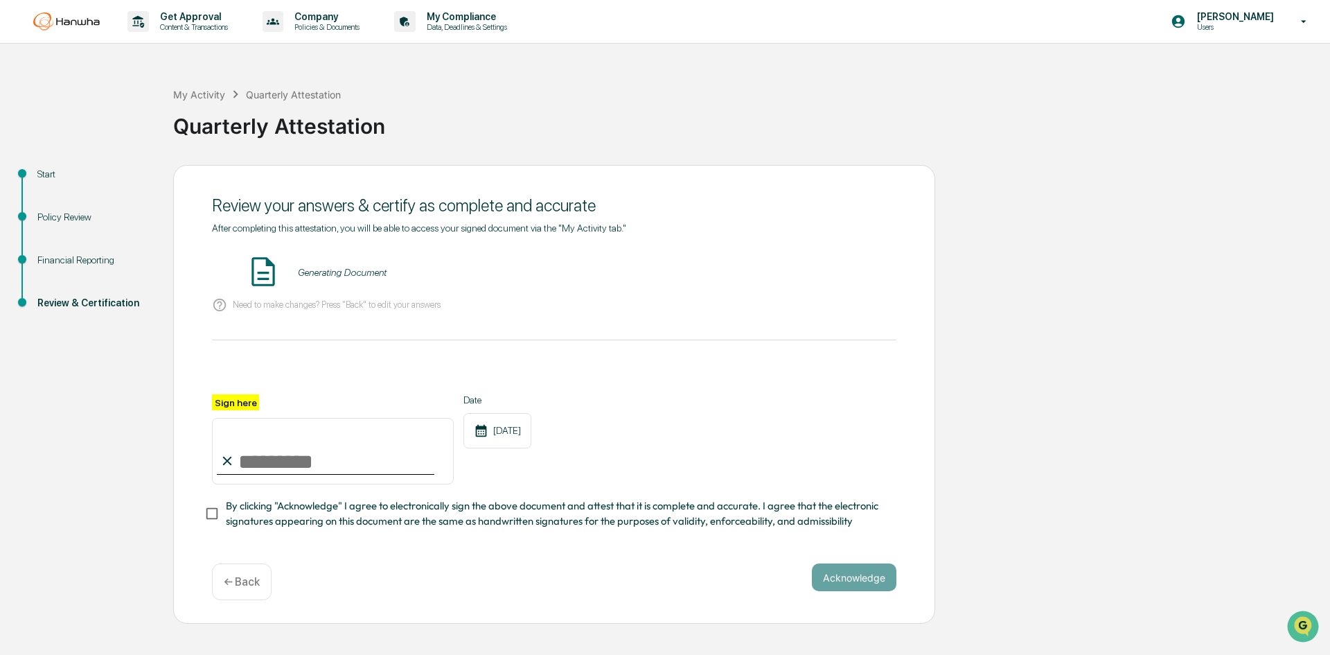
click at [408, 471] on input "Sign here" at bounding box center [333, 451] width 242 height 67
type input "**********"
click at [801, 261] on button "VIEW" at bounding box center [818, 273] width 90 height 24
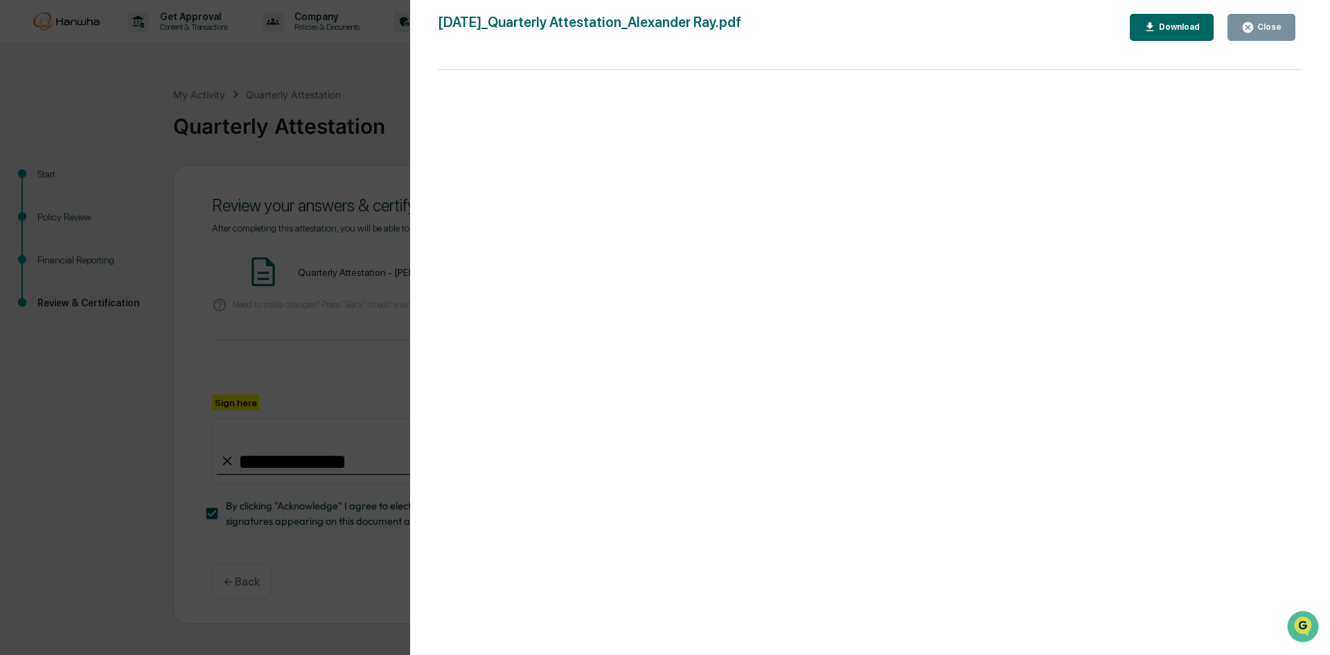
click at [272, 294] on div "Version History [DATE] 05:21 PM [PERSON_NAME] [DATE]_Quarterly Attestation_Alex…" at bounding box center [665, 327] width 1330 height 655
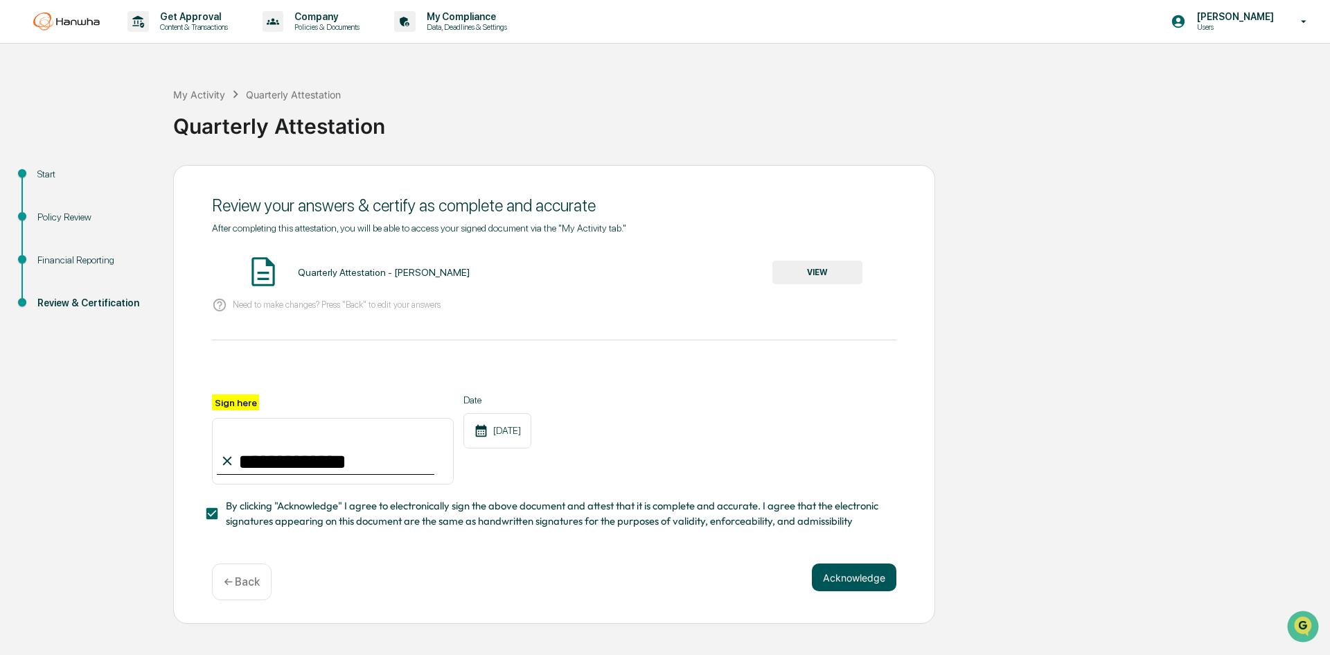
click at [884, 578] on button "Acknowledge" at bounding box center [854, 577] width 85 height 28
